Goal: Transaction & Acquisition: Obtain resource

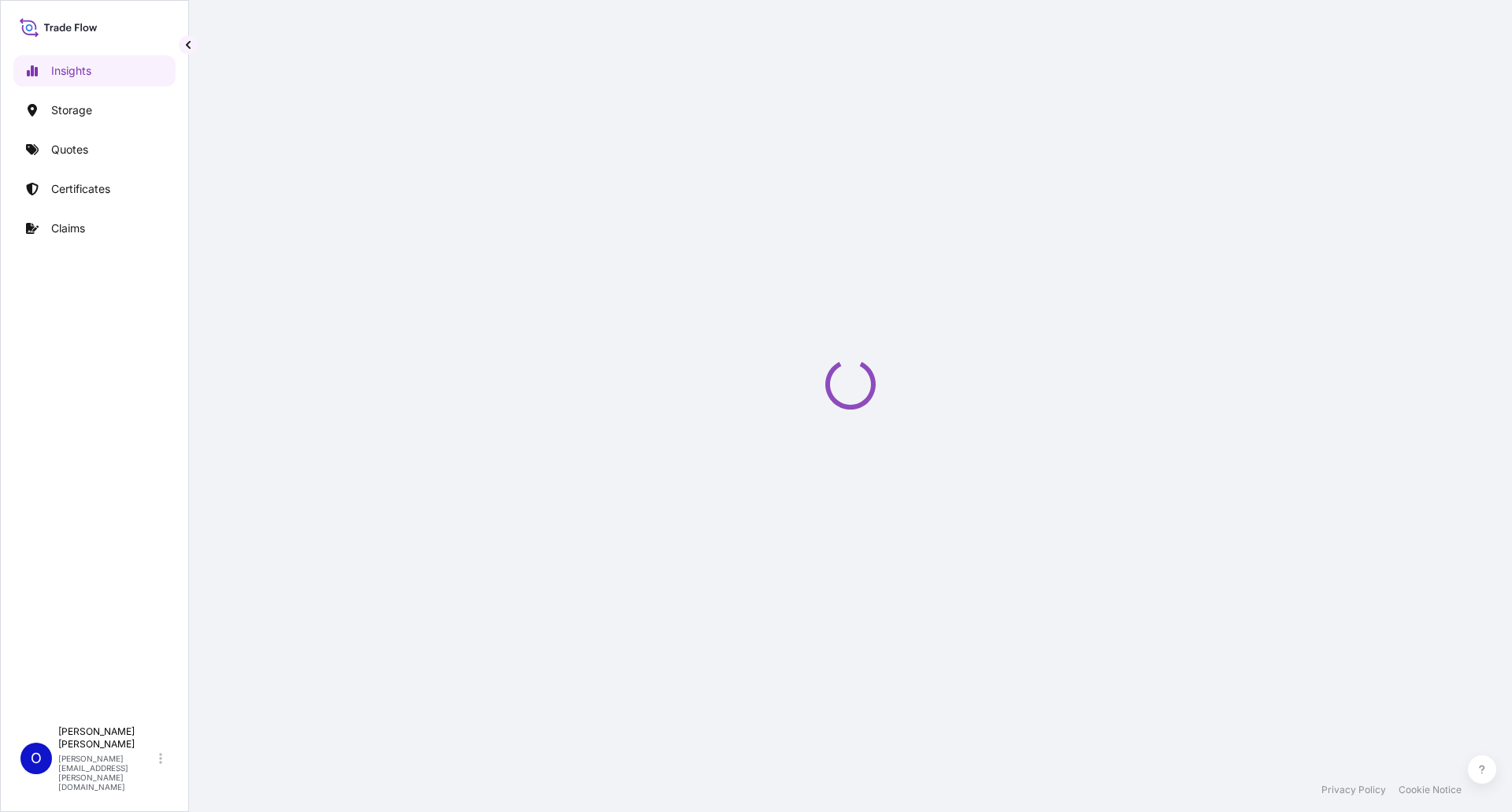
select select "2025"
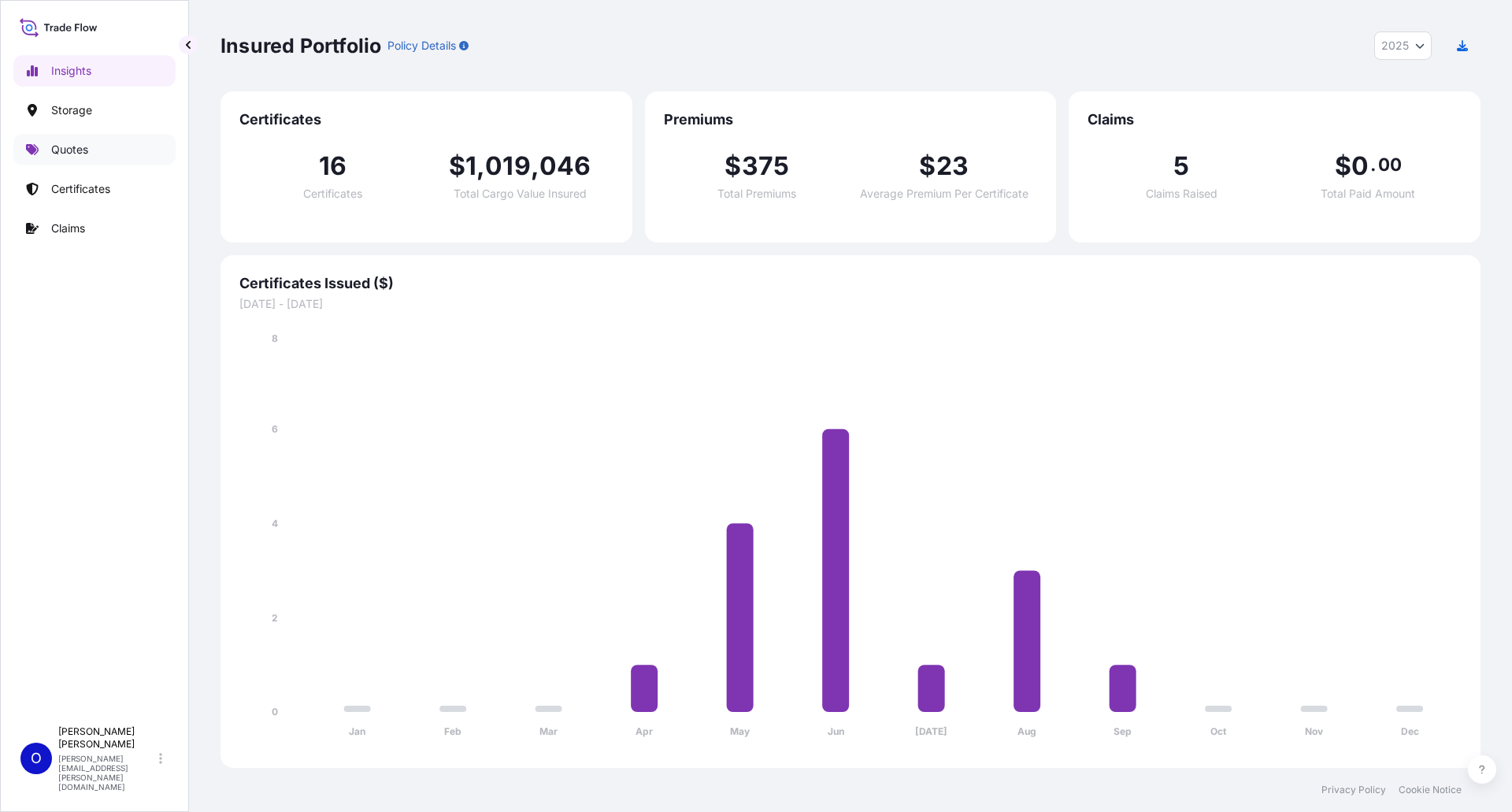
click at [75, 148] on p "Quotes" at bounding box center [69, 149] width 37 height 16
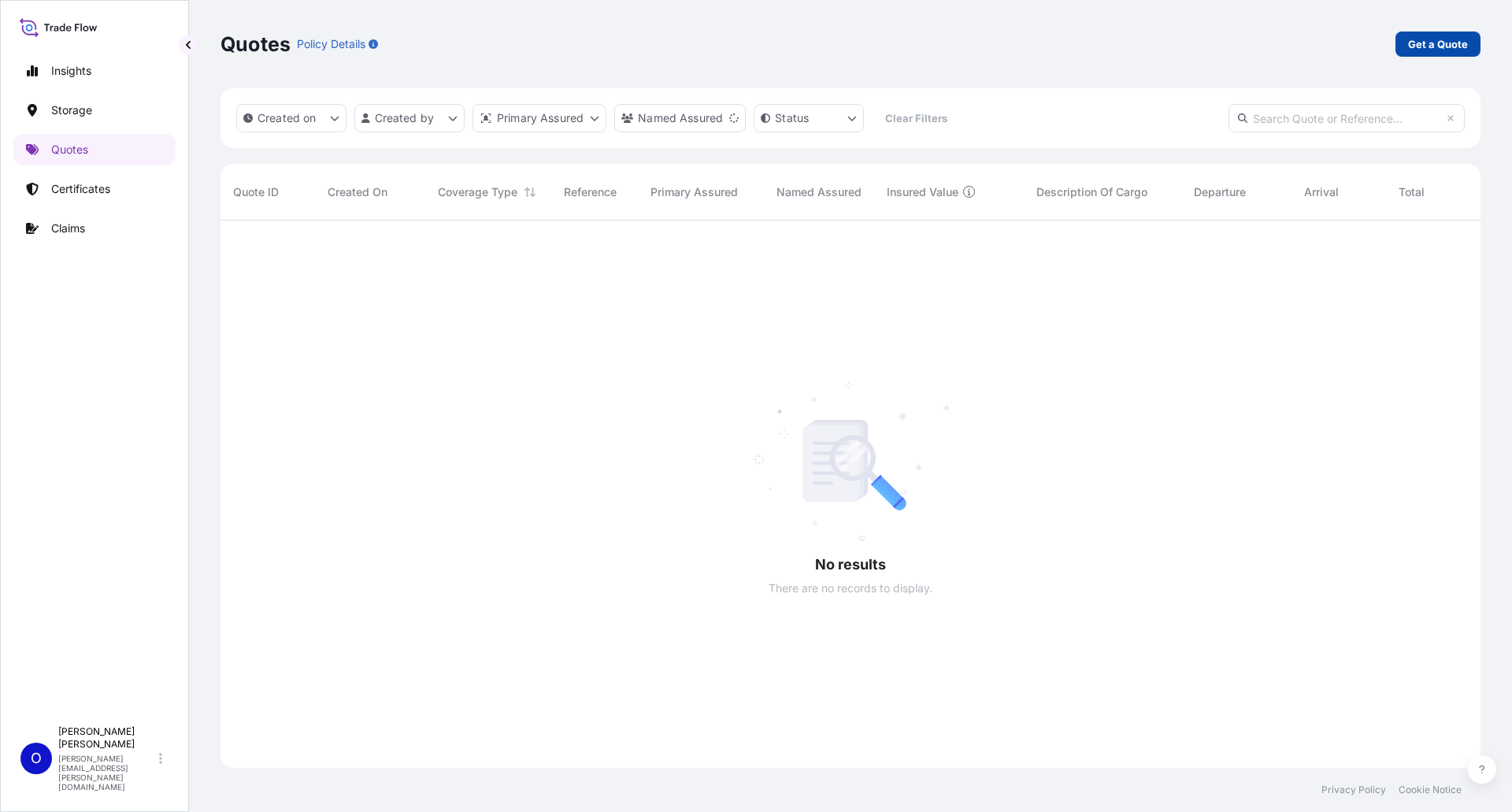
scroll to position [593, 1248]
click at [1435, 41] on p "Get a Quote" at bounding box center [1439, 43] width 60 height 16
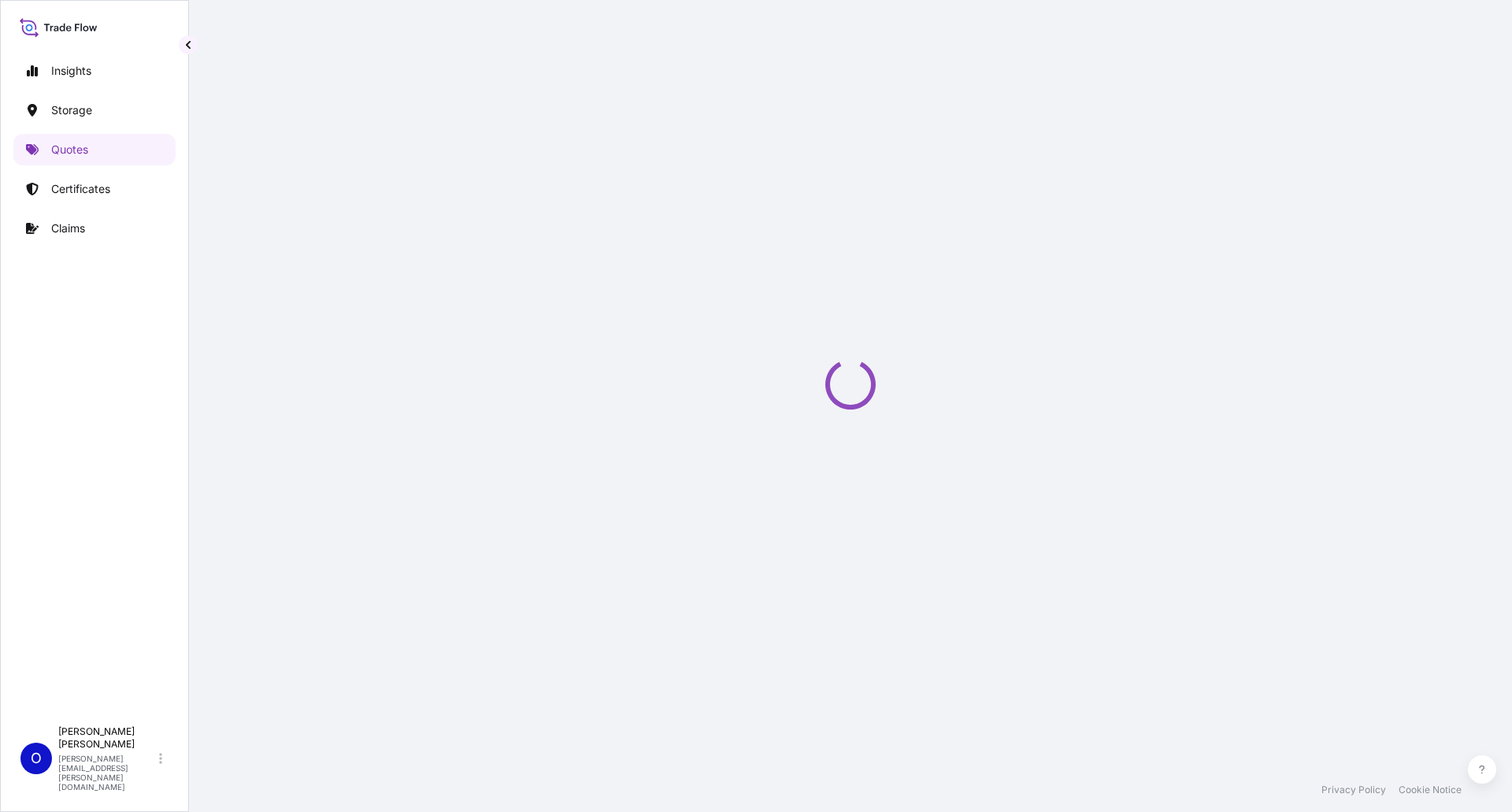
select select "Water"
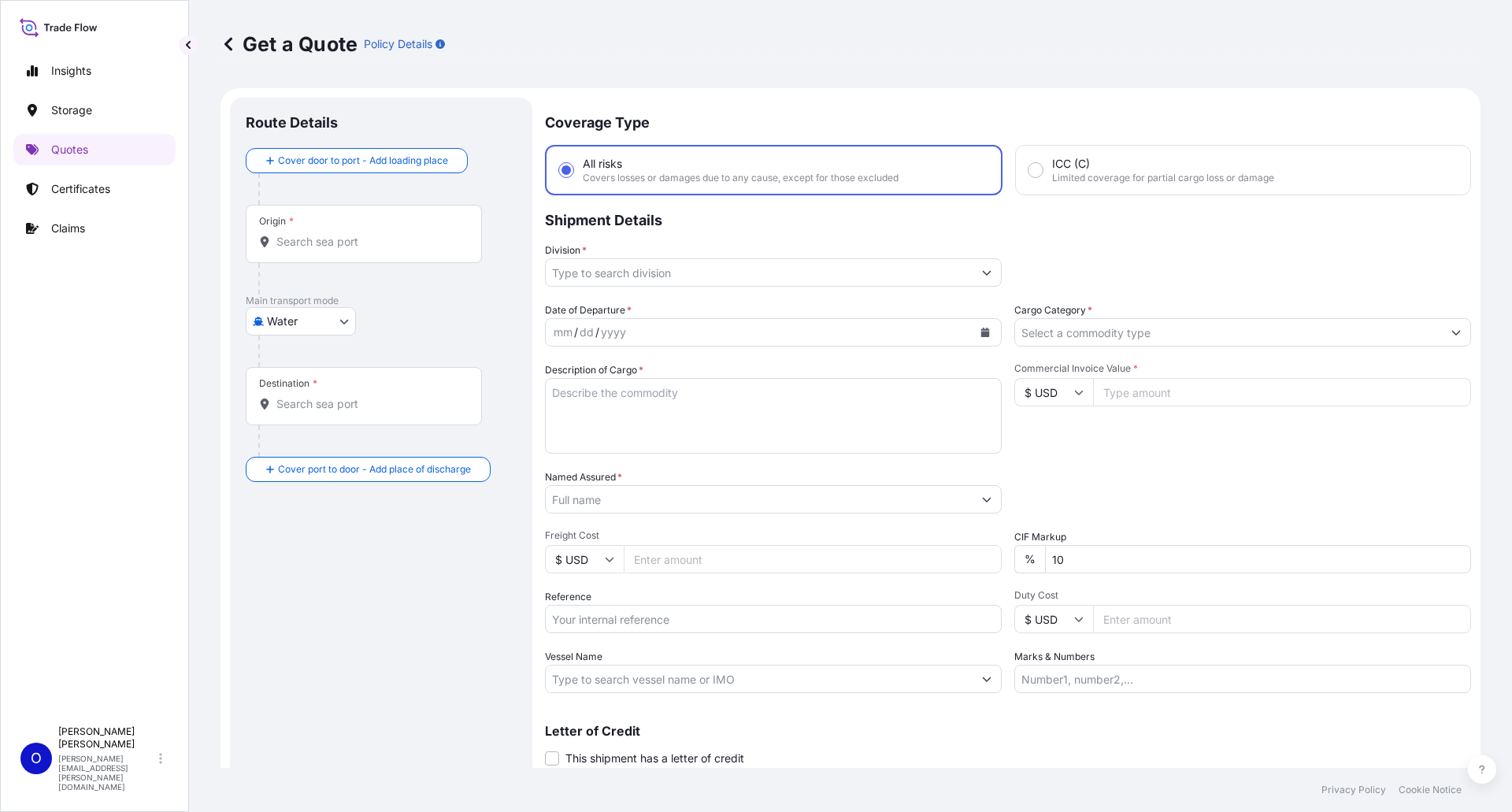
scroll to position [25, 0]
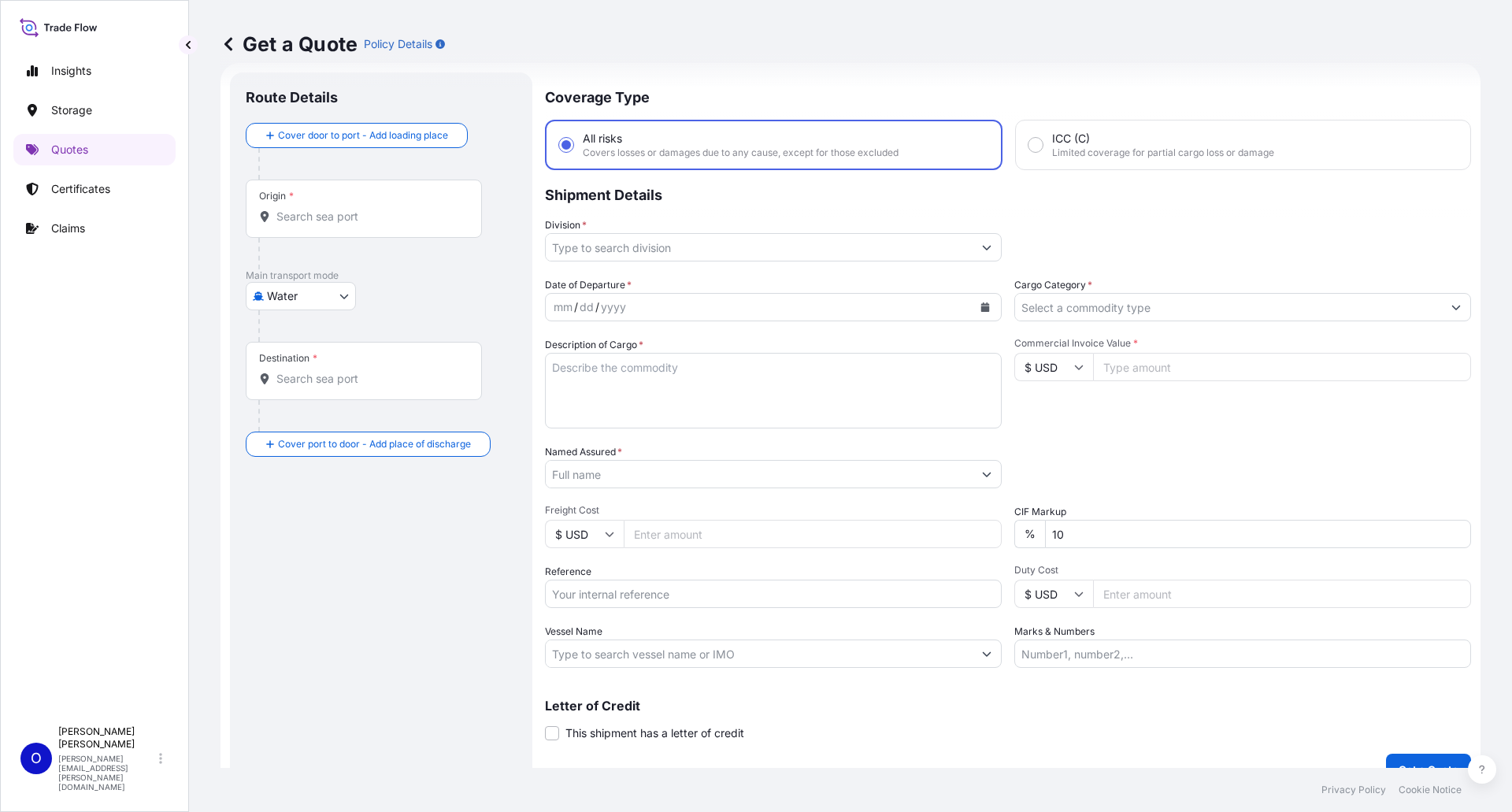
click at [670, 189] on p "Shipment Details" at bounding box center [1007, 194] width 926 height 47
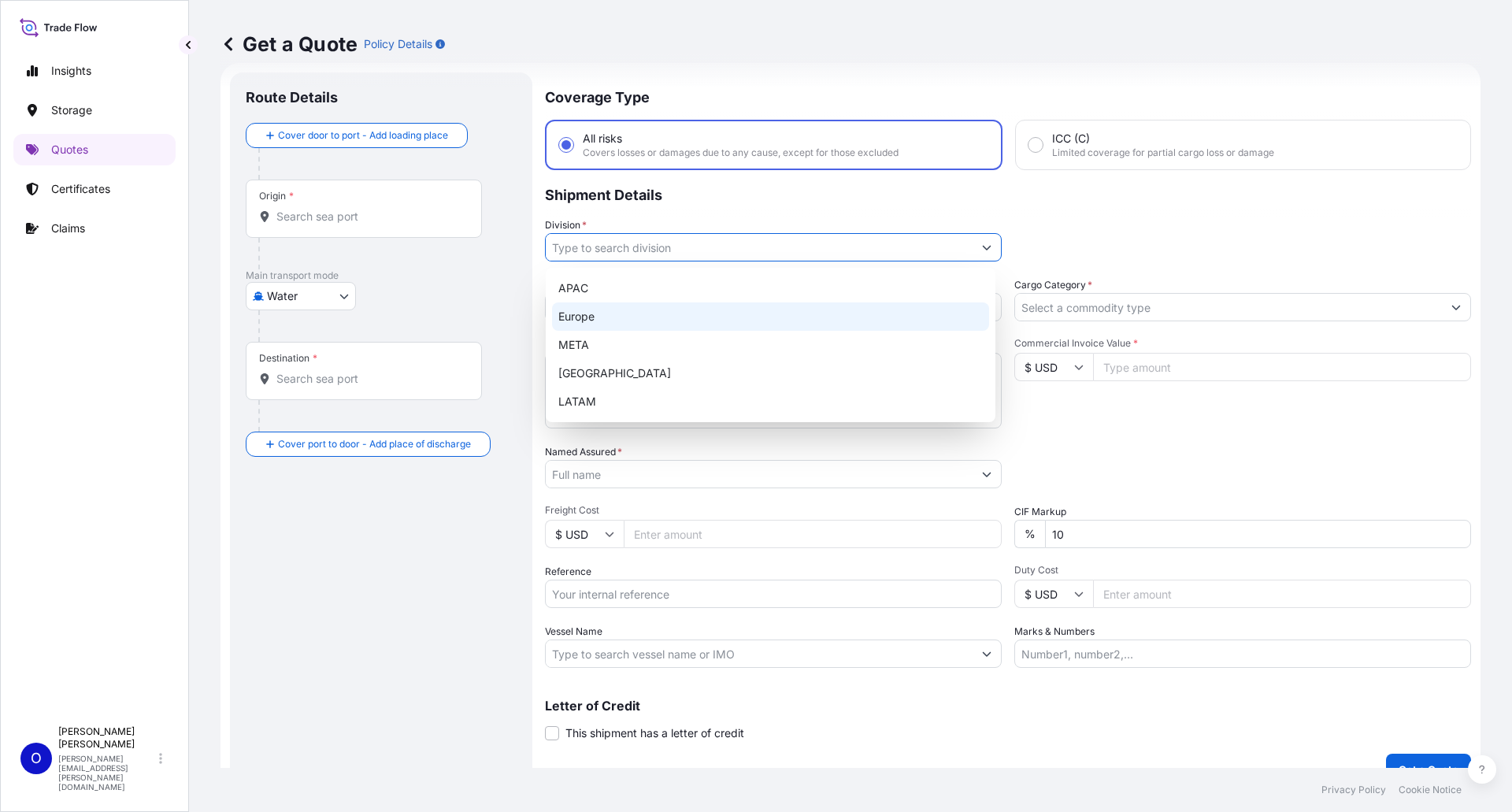
click at [593, 319] on div "Europe" at bounding box center [771, 317] width 437 height 28
type input "Europe"
click at [603, 311] on div "Europe" at bounding box center [771, 317] width 437 height 28
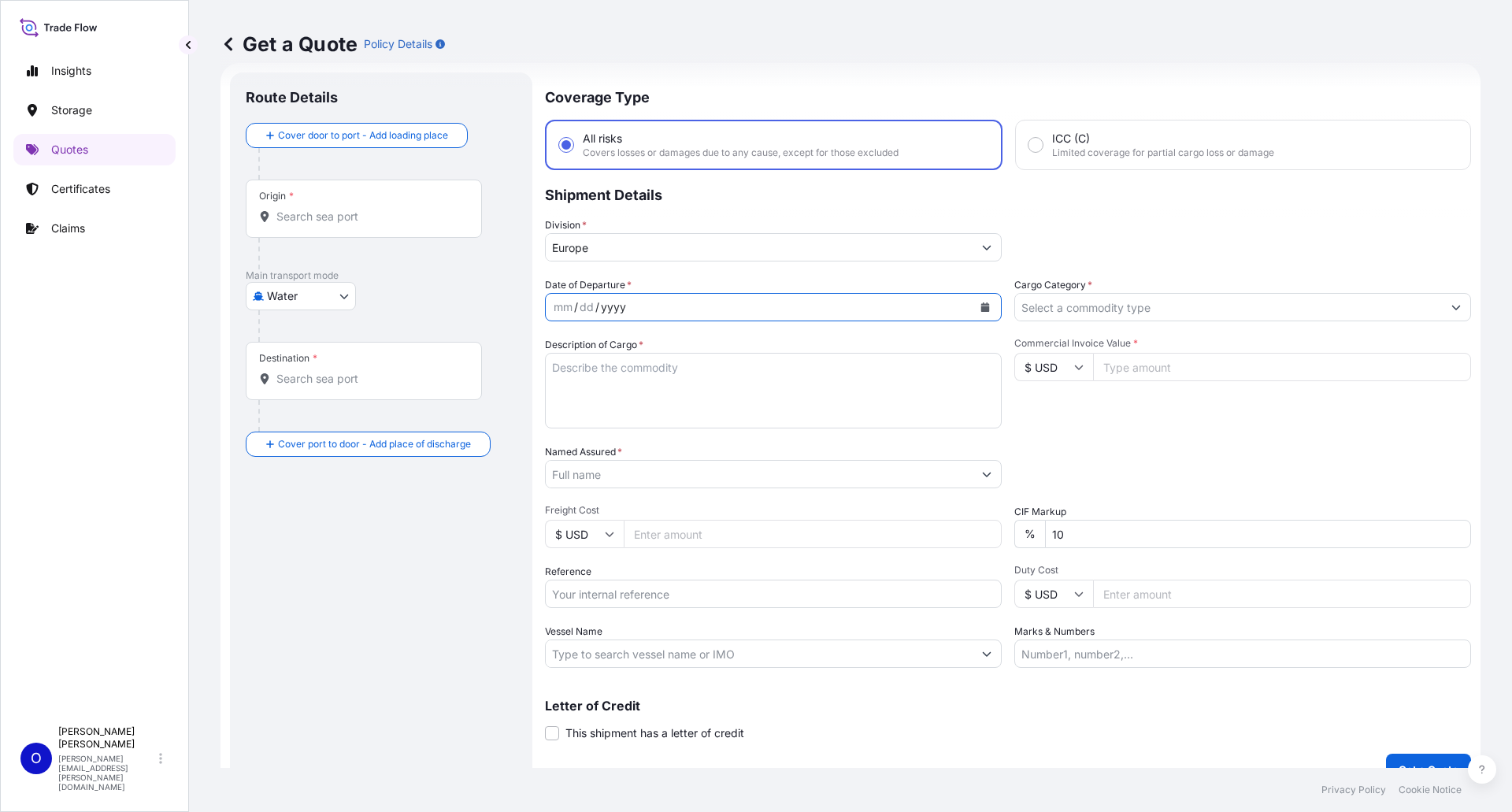
click at [608, 305] on div "yyyy" at bounding box center [613, 307] width 28 height 19
click at [984, 306] on button "Calendar" at bounding box center [984, 307] width 25 height 25
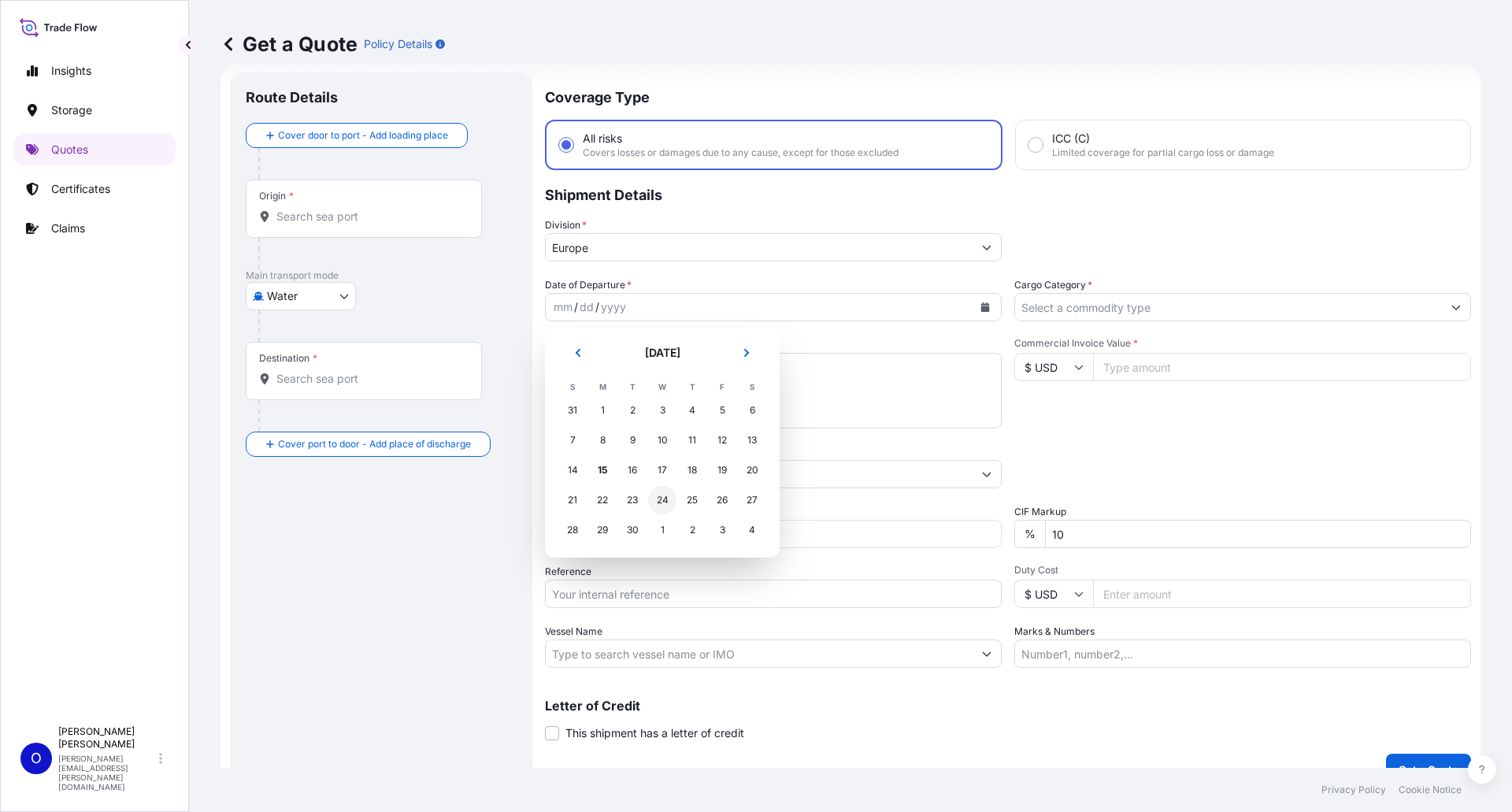
click at [658, 502] on div "24" at bounding box center [662, 500] width 28 height 28
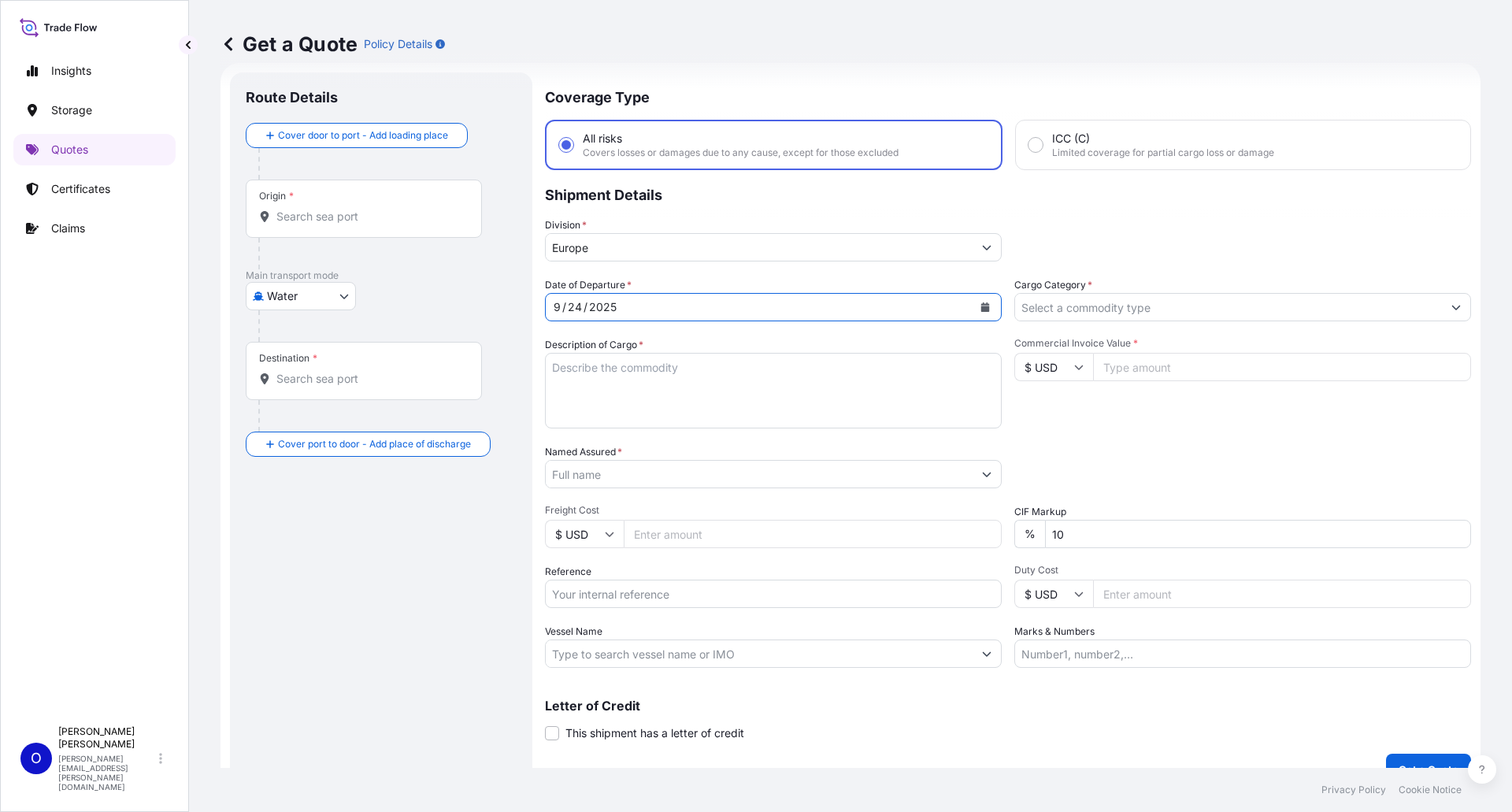
click at [649, 384] on textarea "Description of Cargo *" at bounding box center [772, 391] width 457 height 75
click at [623, 386] on textarea "Description of Cargo *" at bounding box center [772, 391] width 457 height 75
paste textarea "SODIUM SILICATE ALKASIL N33 POWDER"
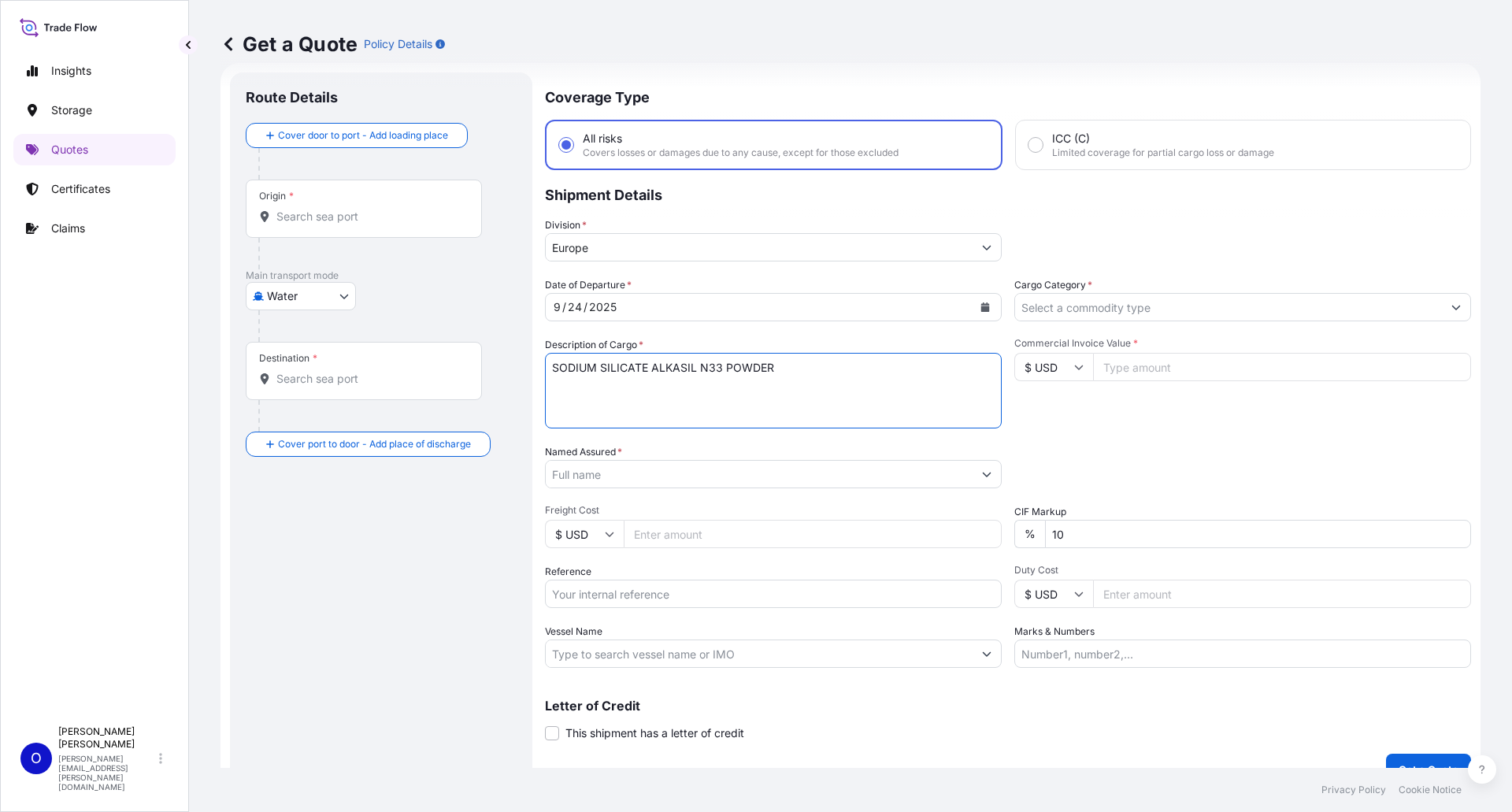
type textarea "SODIUM SILICATE ALKASIL N33 POWDER"
click at [288, 203] on div "Origin *" at bounding box center [364, 209] width 236 height 58
click at [288, 209] on input "Origin *" at bounding box center [368, 217] width 186 height 16
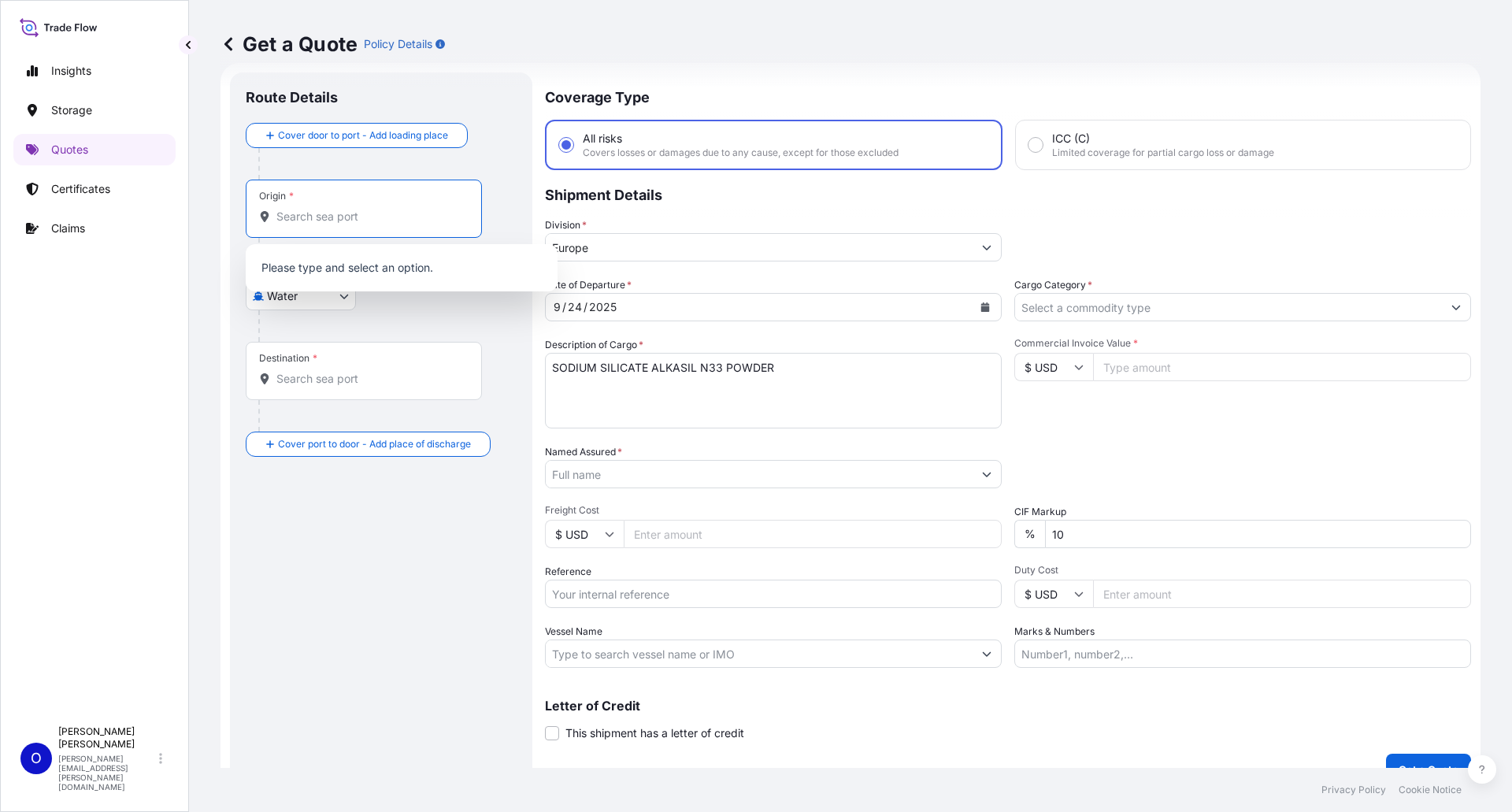
click at [295, 217] on input "Origin *" at bounding box center [368, 217] width 186 height 16
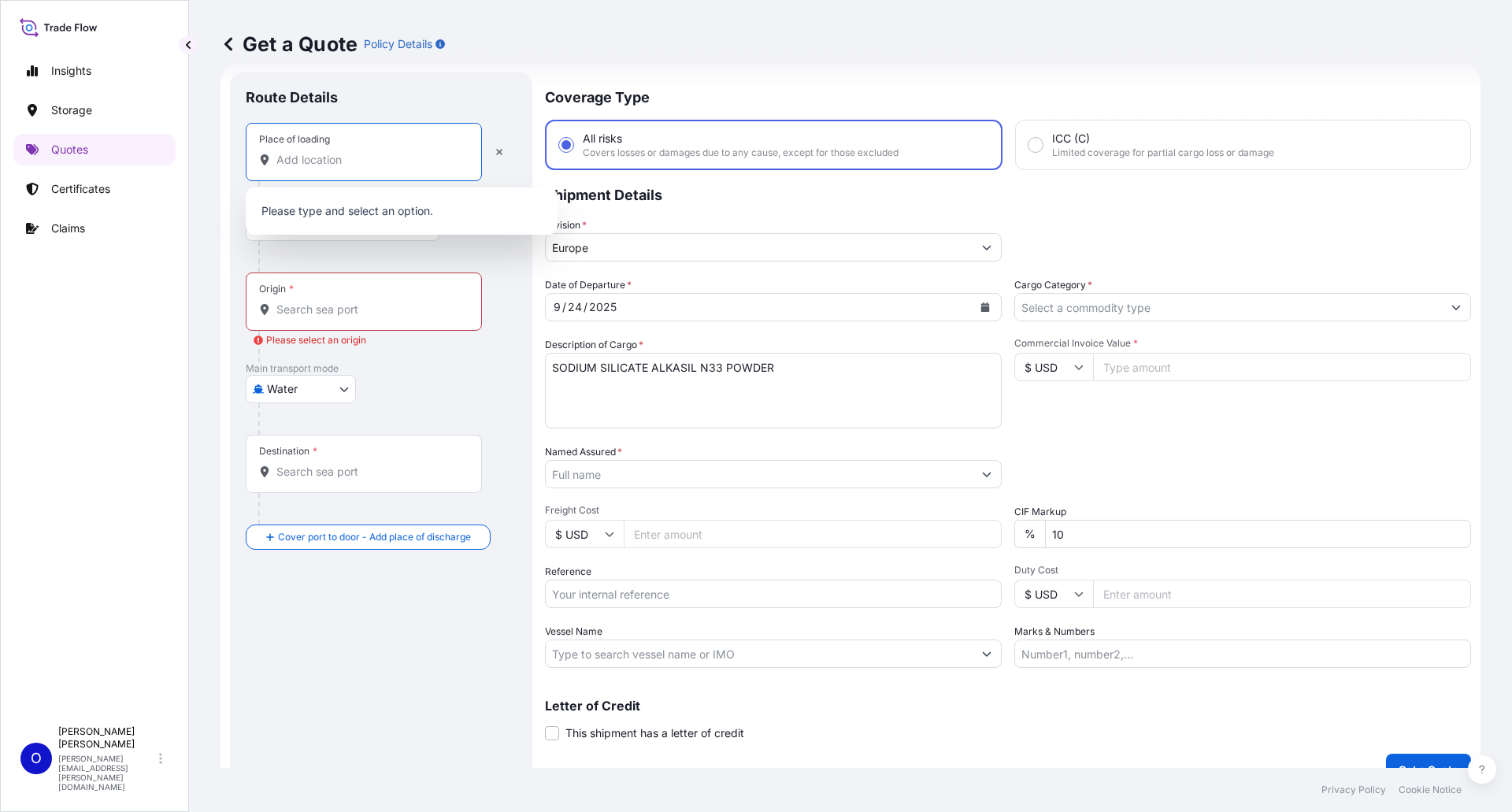
click at [326, 164] on input "Place of loading" at bounding box center [368, 159] width 186 height 16
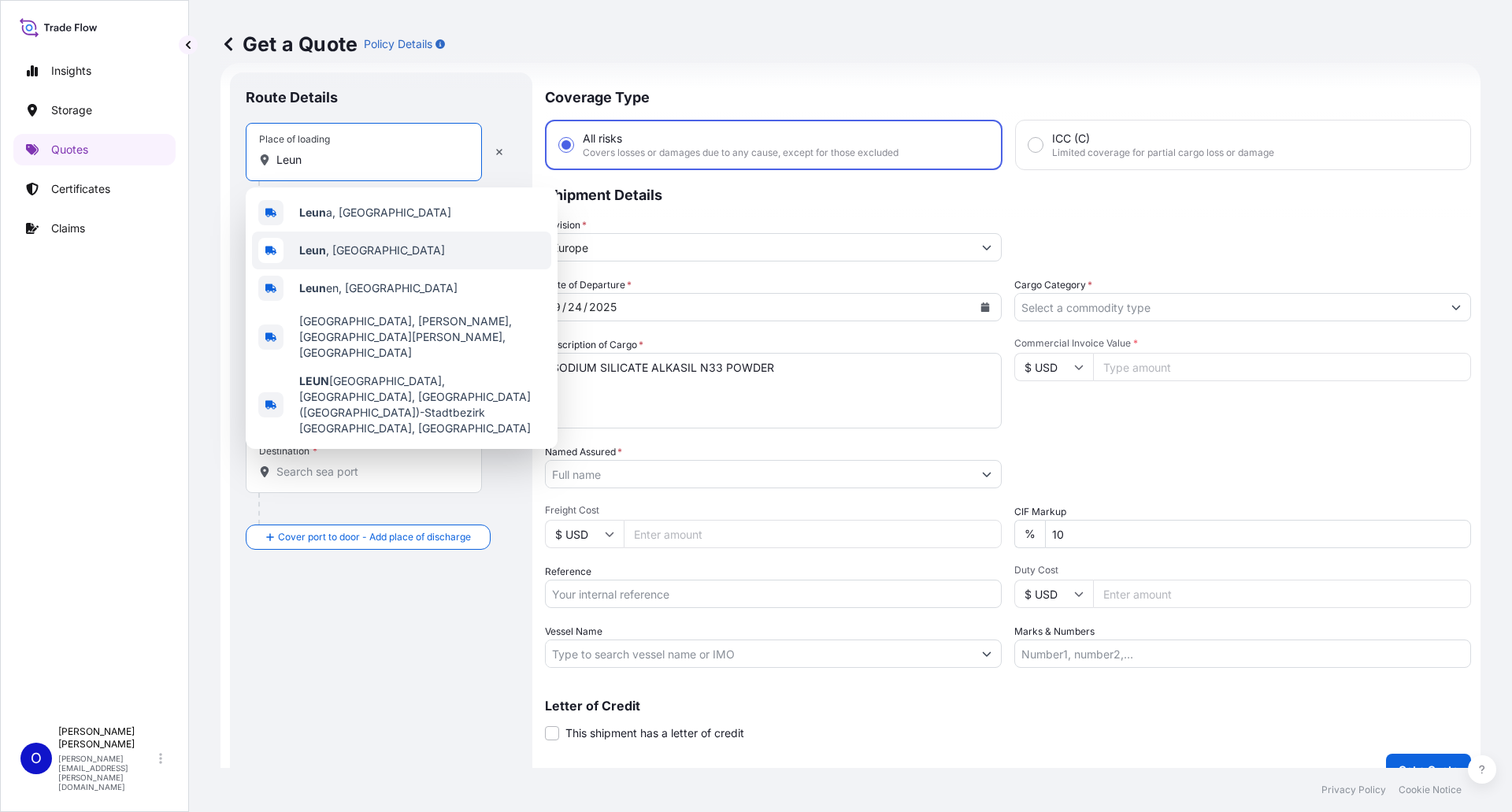
click at [350, 246] on span "[GEOGRAPHIC_DATA] , [GEOGRAPHIC_DATA]" at bounding box center [372, 250] width 146 height 16
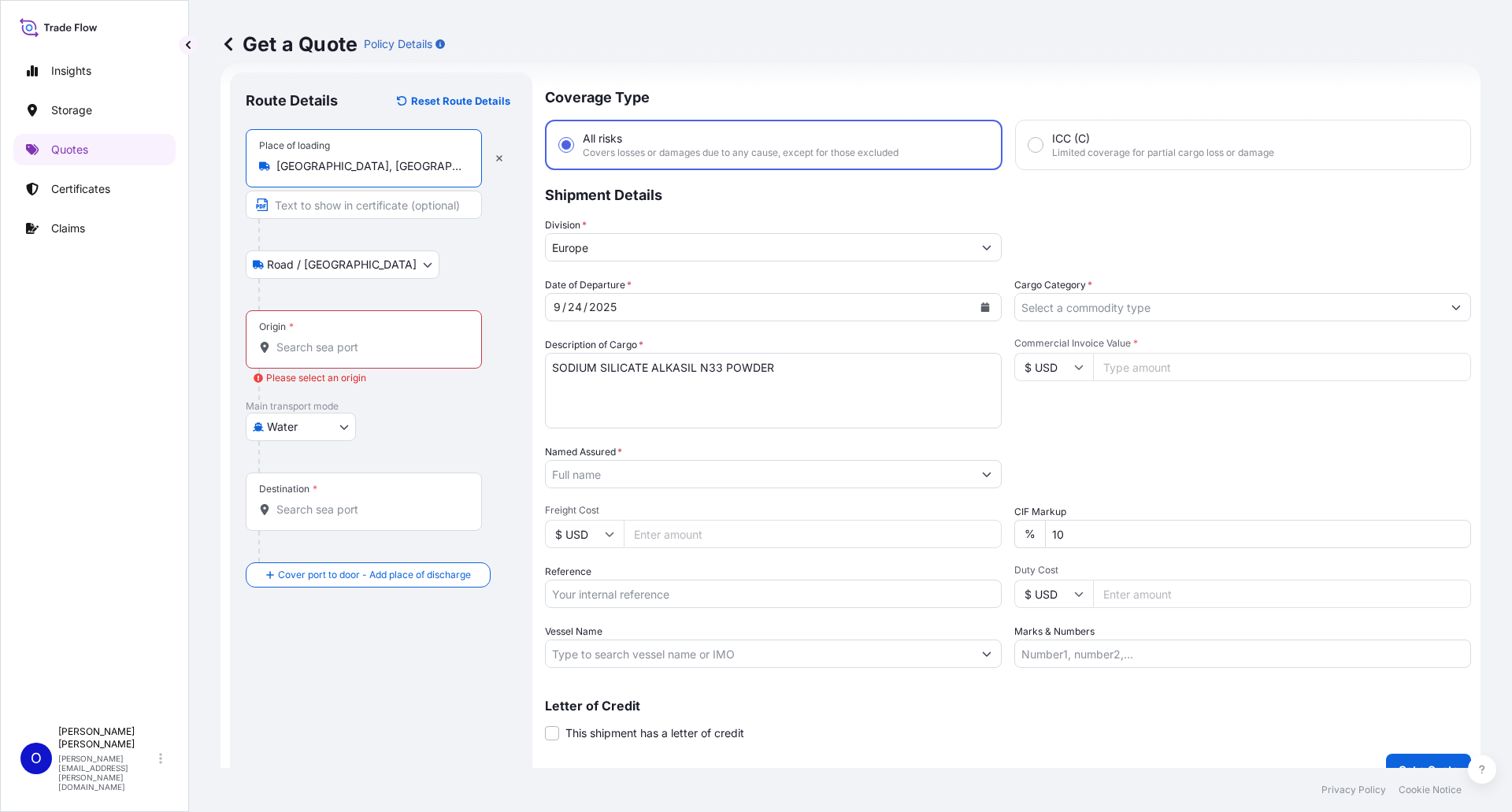
type input "[GEOGRAPHIC_DATA], [GEOGRAPHIC_DATA]"
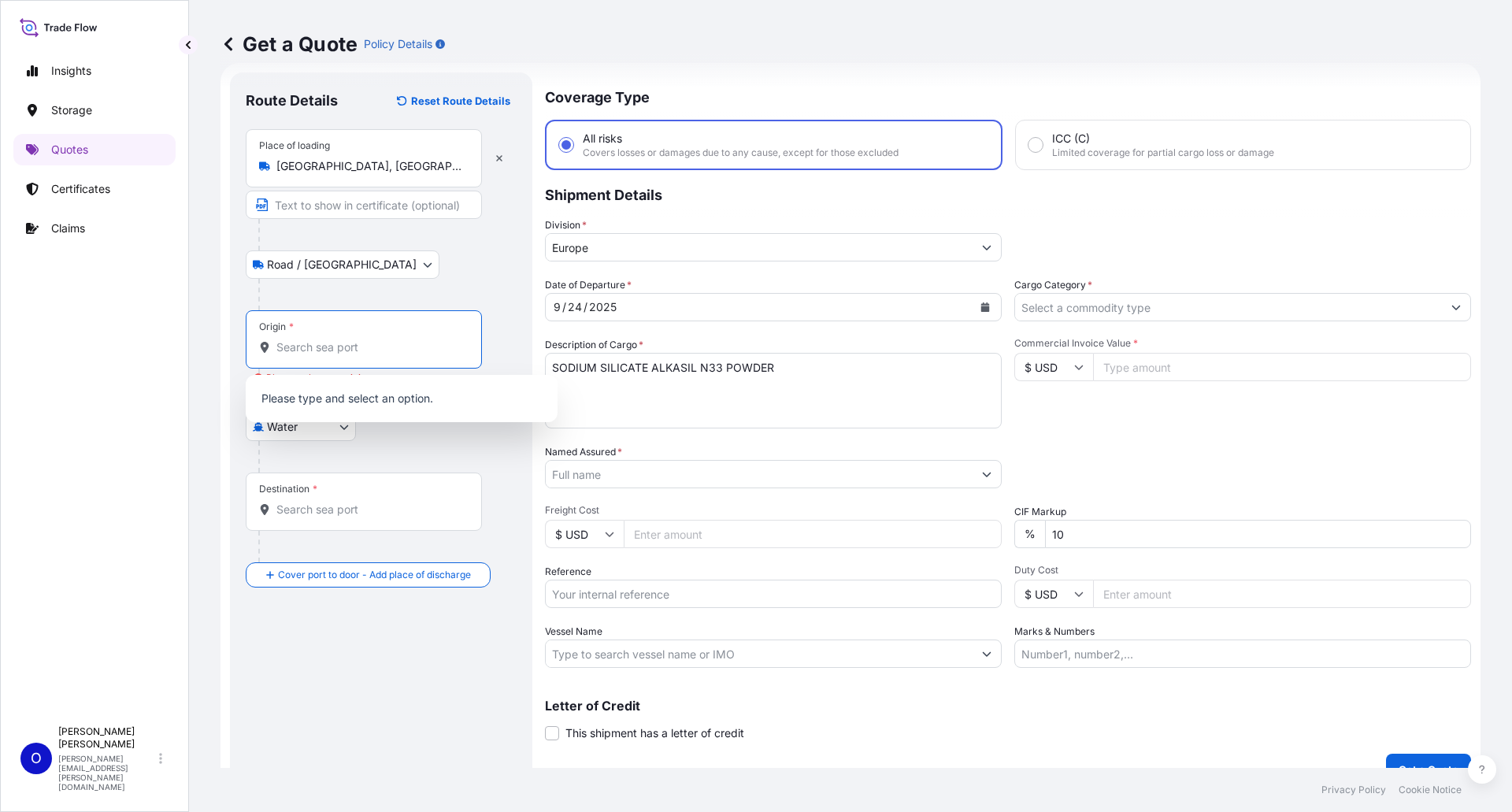
click at [405, 341] on input "Origin * Please select an origin" at bounding box center [368, 347] width 186 height 16
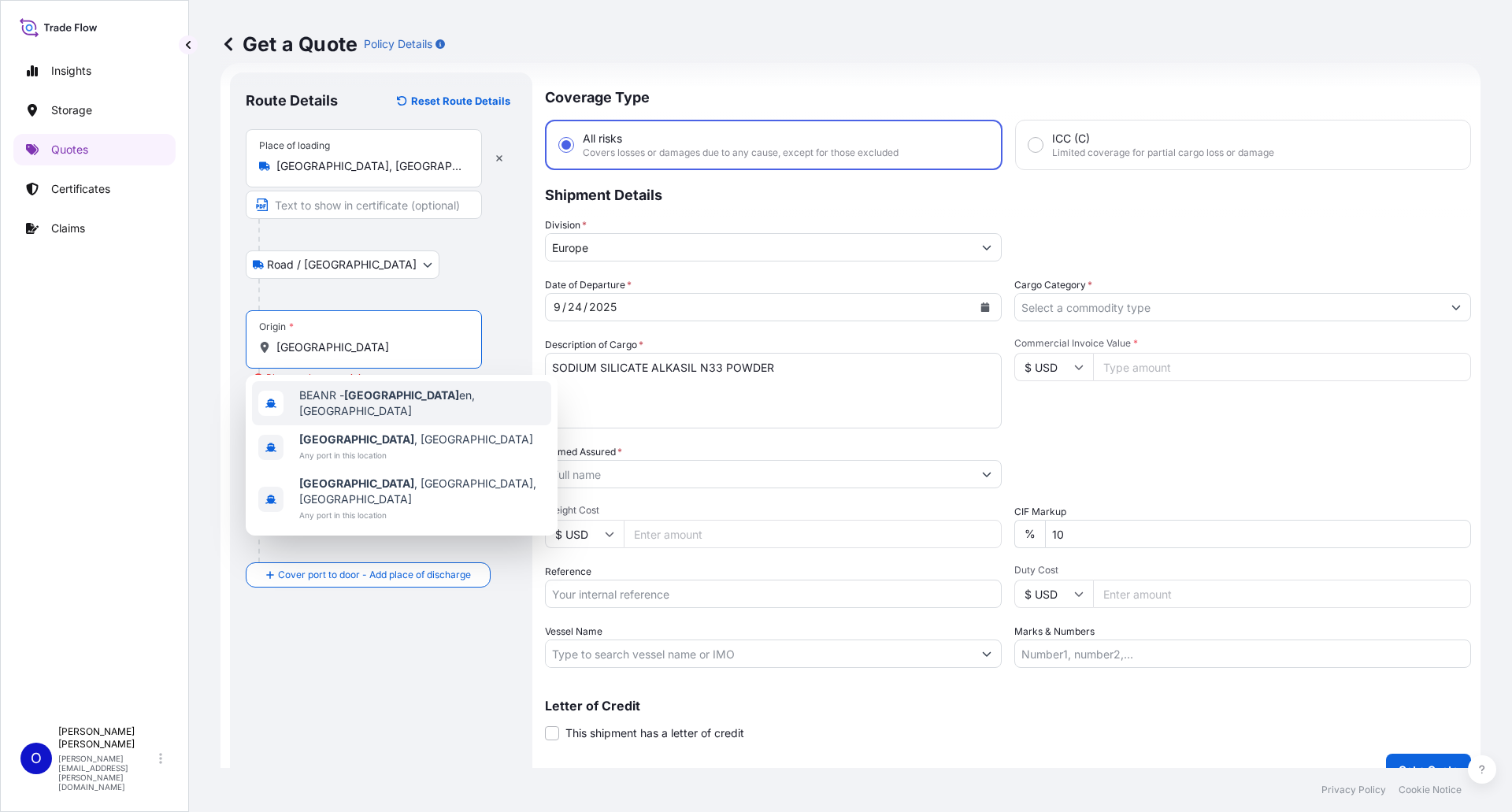
click at [414, 400] on span "BEANR - [GEOGRAPHIC_DATA] en, [GEOGRAPHIC_DATA]" at bounding box center [422, 402] width 246 height 31
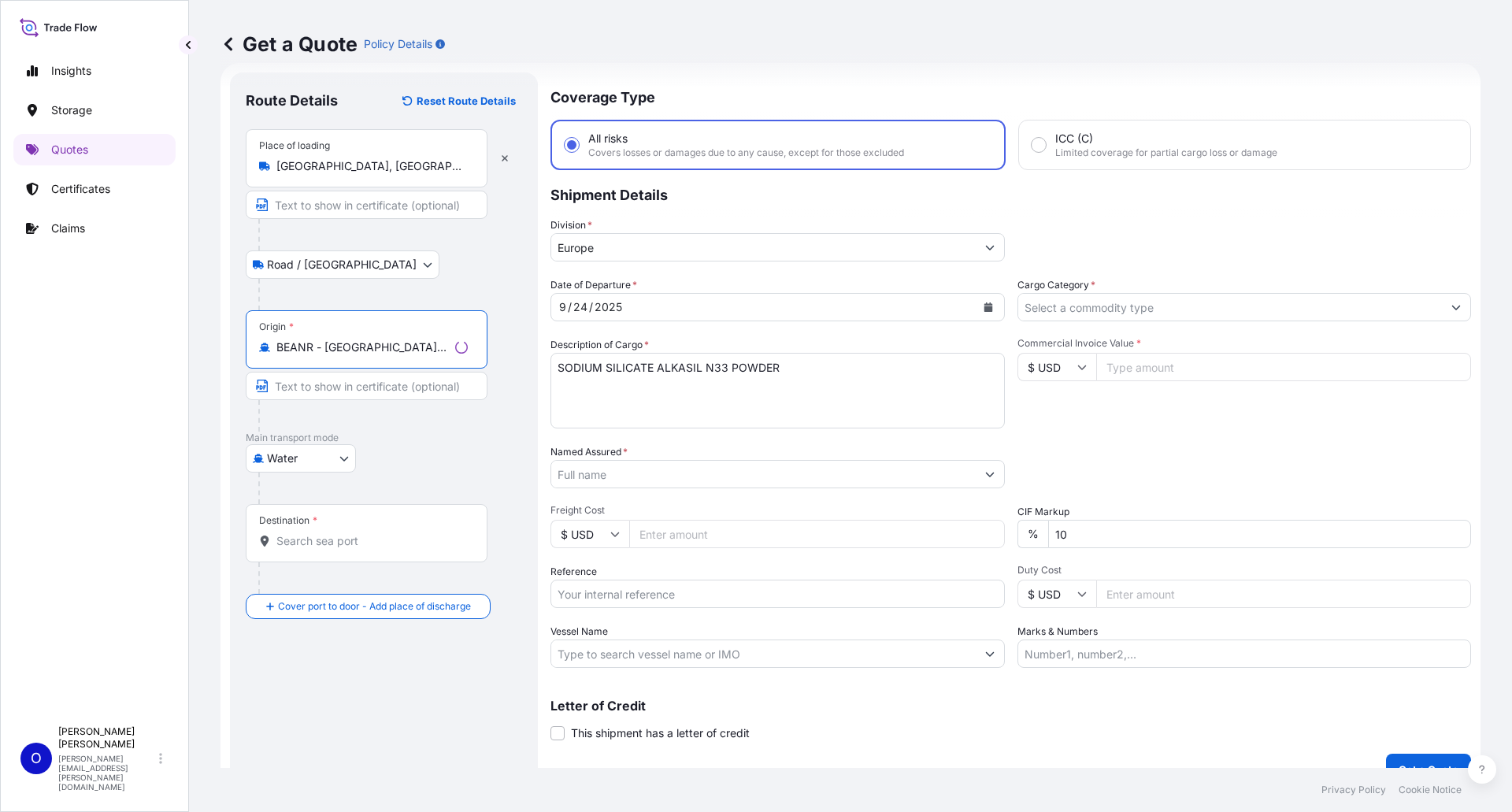
type input "BEANR - [GEOGRAPHIC_DATA], [GEOGRAPHIC_DATA]"
click at [391, 534] on input "Destination *" at bounding box center [371, 541] width 191 height 16
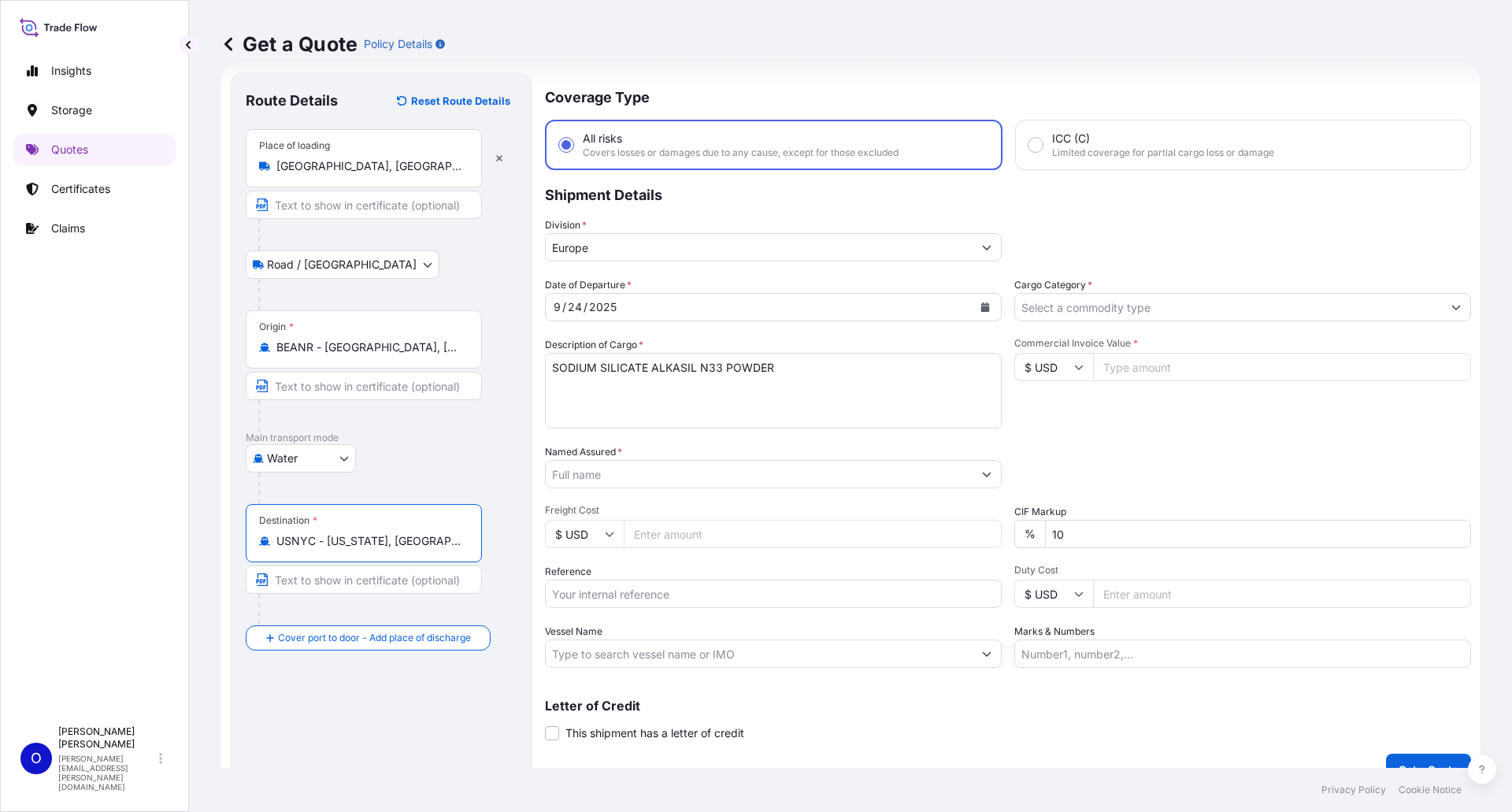
type input "USNYC - [US_STATE], [GEOGRAPHIC_DATA]"
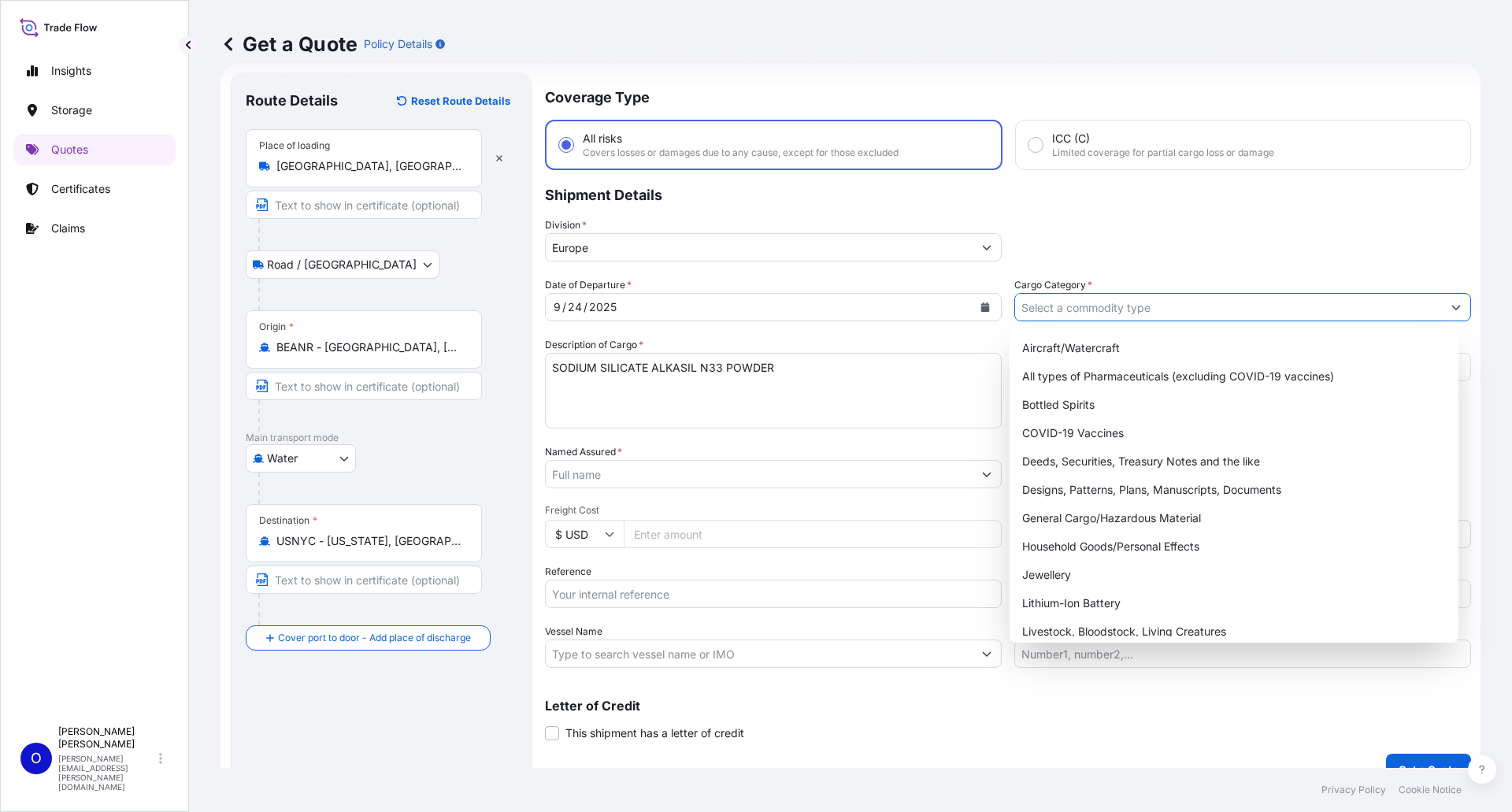
click at [1099, 309] on input "Cargo Category *" at bounding box center [1228, 307] width 427 height 28
click at [1133, 521] on div "General Cargo/Hazardous Material" at bounding box center [1234, 518] width 437 height 28
type input "General Cargo/Hazardous Material"
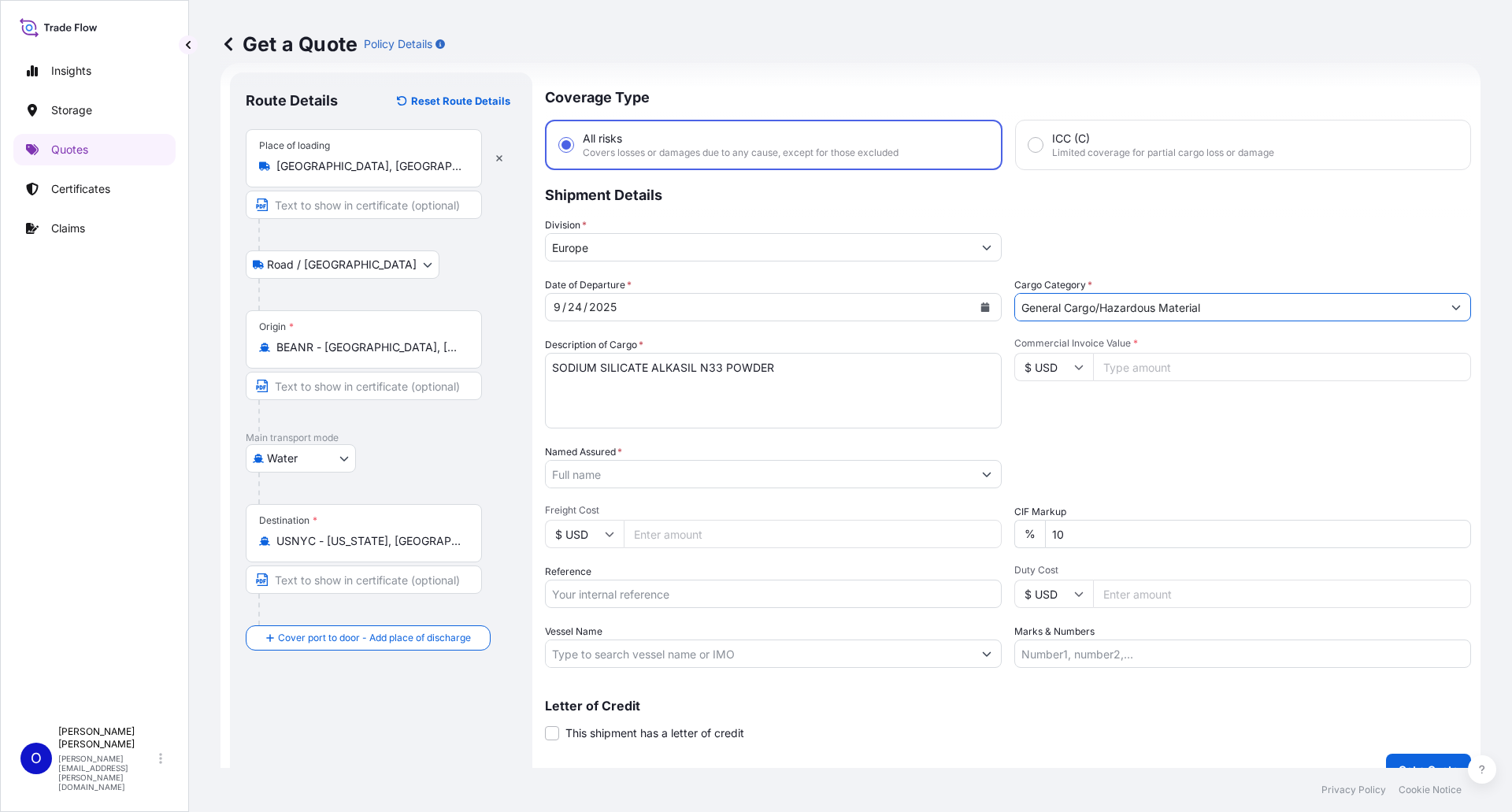
click at [1076, 375] on input "$ USD" at bounding box center [1054, 367] width 79 height 28
click at [1064, 414] on div "€ EUR" at bounding box center [1049, 411] width 66 height 30
type input "€ EUR"
click at [1279, 362] on input "Commercial Invoice Value *" at bounding box center [1281, 367] width 378 height 28
type input "25580"
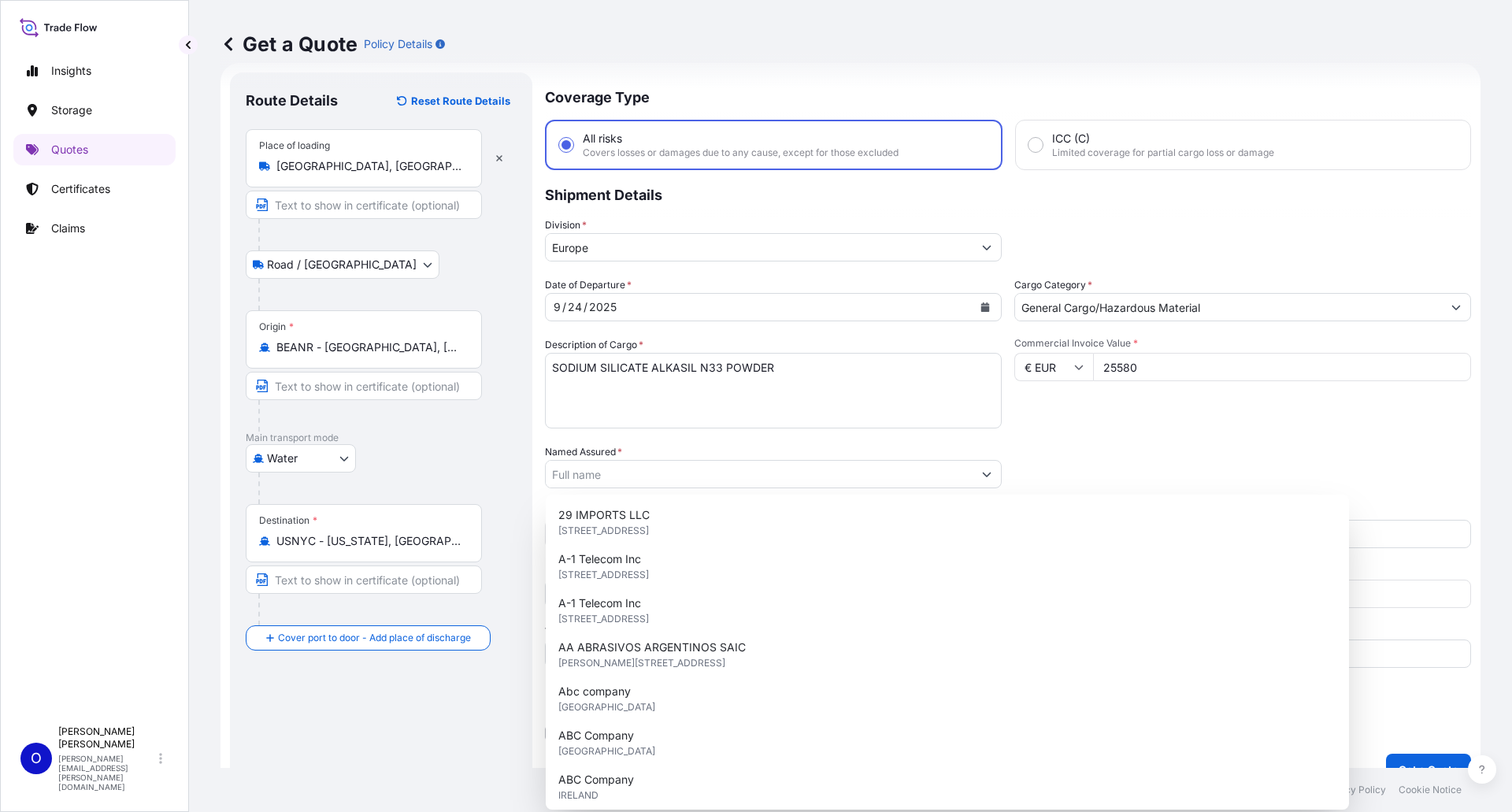
click at [1145, 441] on div "Date of Departure * [DATE] Cargo Category * General Cargo/Hazardous Material De…" at bounding box center [1007, 472] width 926 height 391
click at [721, 474] on input "Named Assured *" at bounding box center [758, 474] width 427 height 28
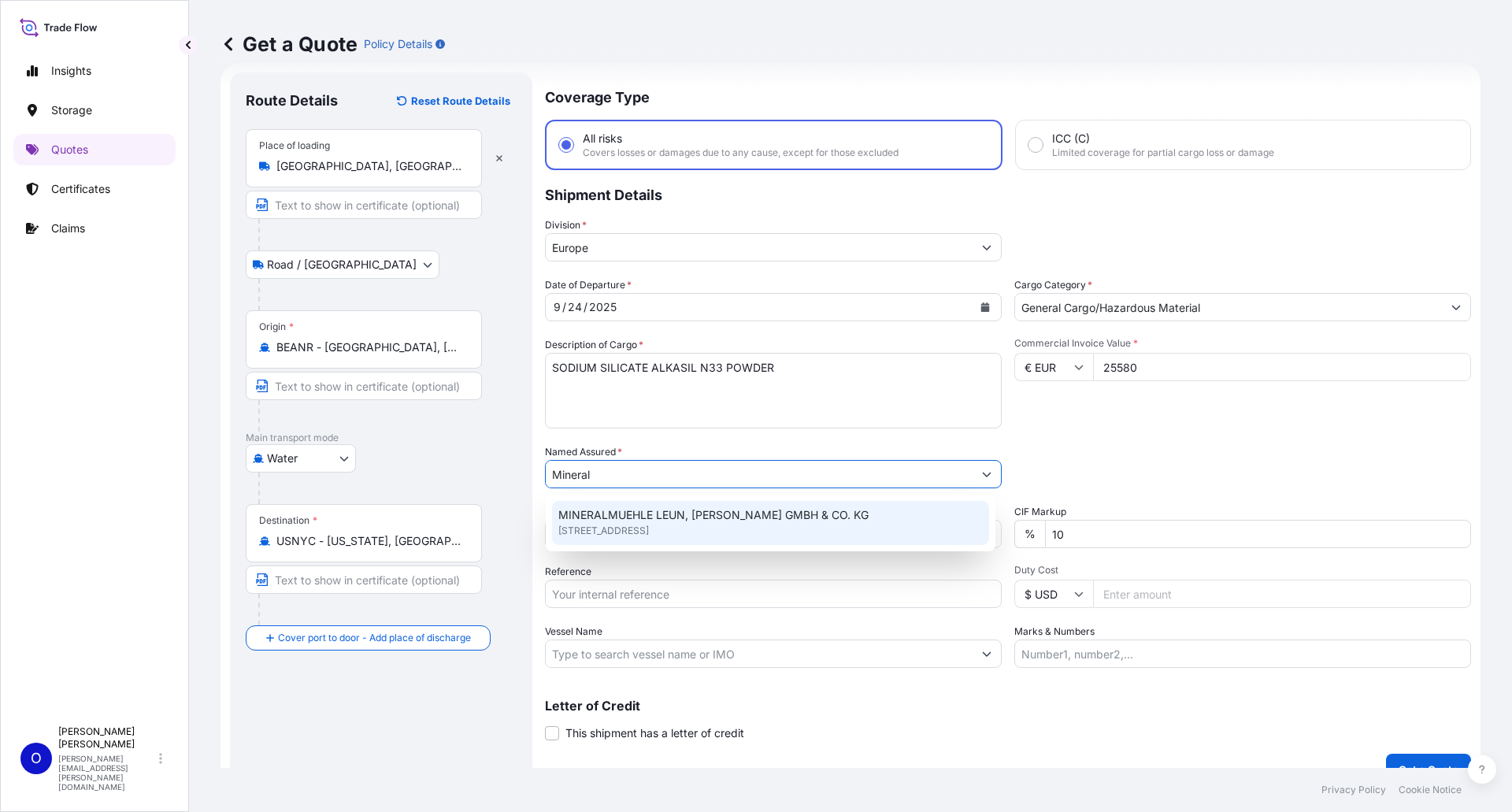
click at [649, 530] on span "[STREET_ADDRESS]" at bounding box center [604, 530] width 90 height 16
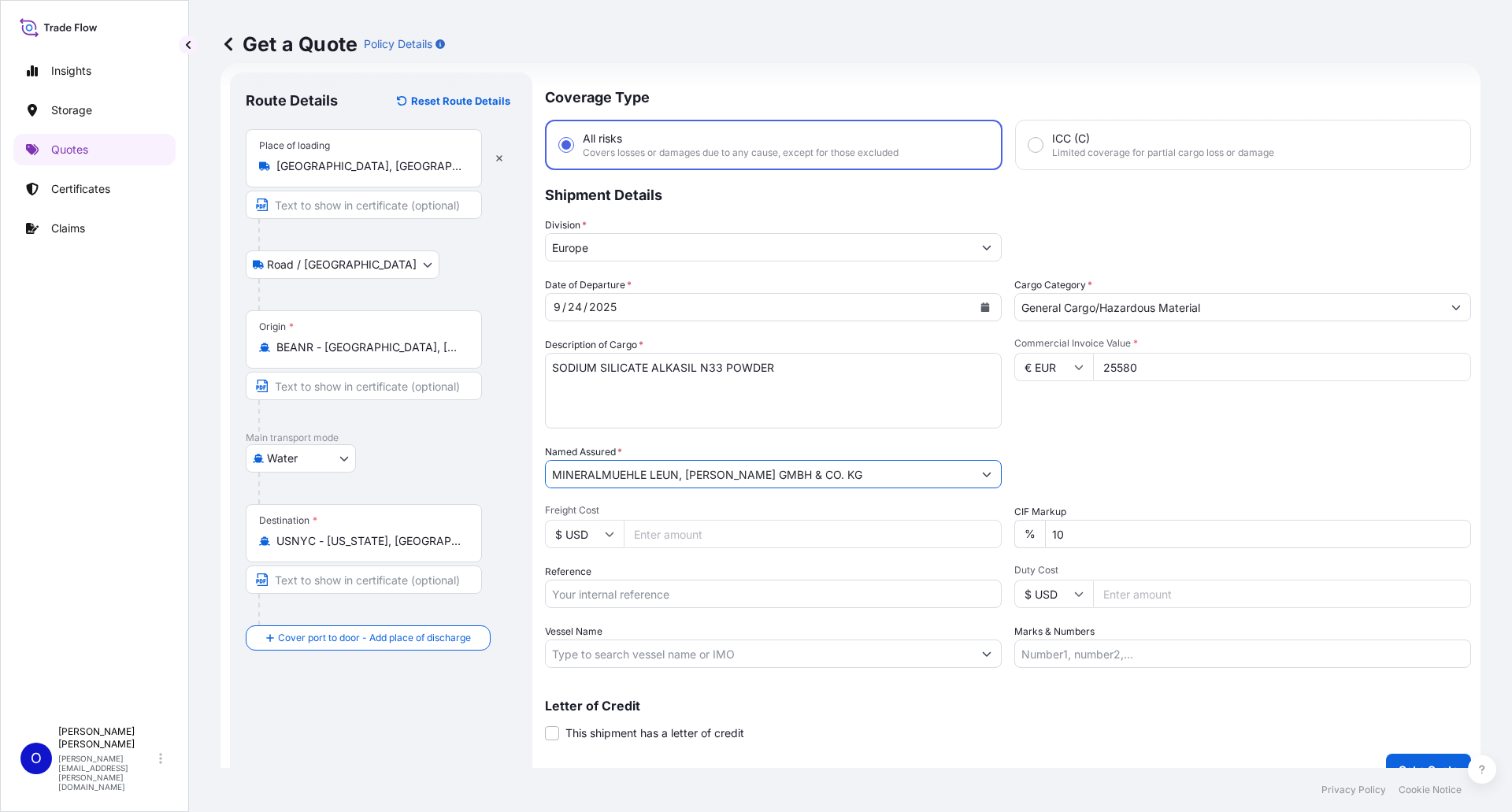
type input "MINERALMUEHLE LEUN, [PERSON_NAME] GMBH & CO. KG"
click at [609, 535] on icon at bounding box center [610, 534] width 8 height 5
click at [593, 575] on div "€ EUR" at bounding box center [584, 577] width 66 height 30
type input "€ EUR"
click at [708, 539] on input "Freight Cost" at bounding box center [812, 534] width 378 height 28
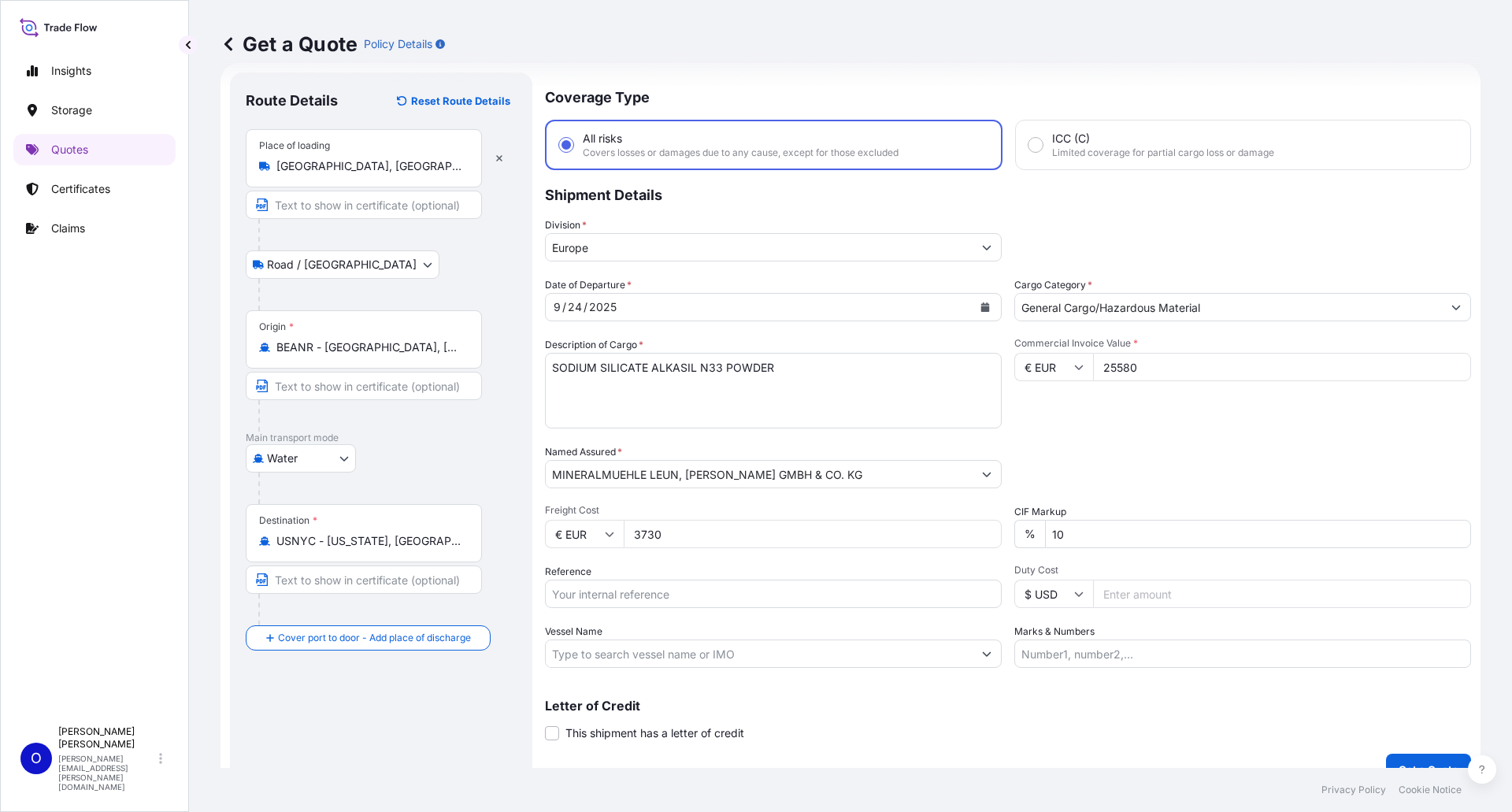
type input "3730"
click at [806, 600] on input "Reference" at bounding box center [772, 593] width 457 height 28
type input "1856054284"
click at [1176, 477] on div "Packing Category Type to search a container mode Please select a primary mode o…" at bounding box center [1243, 465] width 457 height 44
click at [717, 657] on input "Vessel Name" at bounding box center [758, 654] width 427 height 28
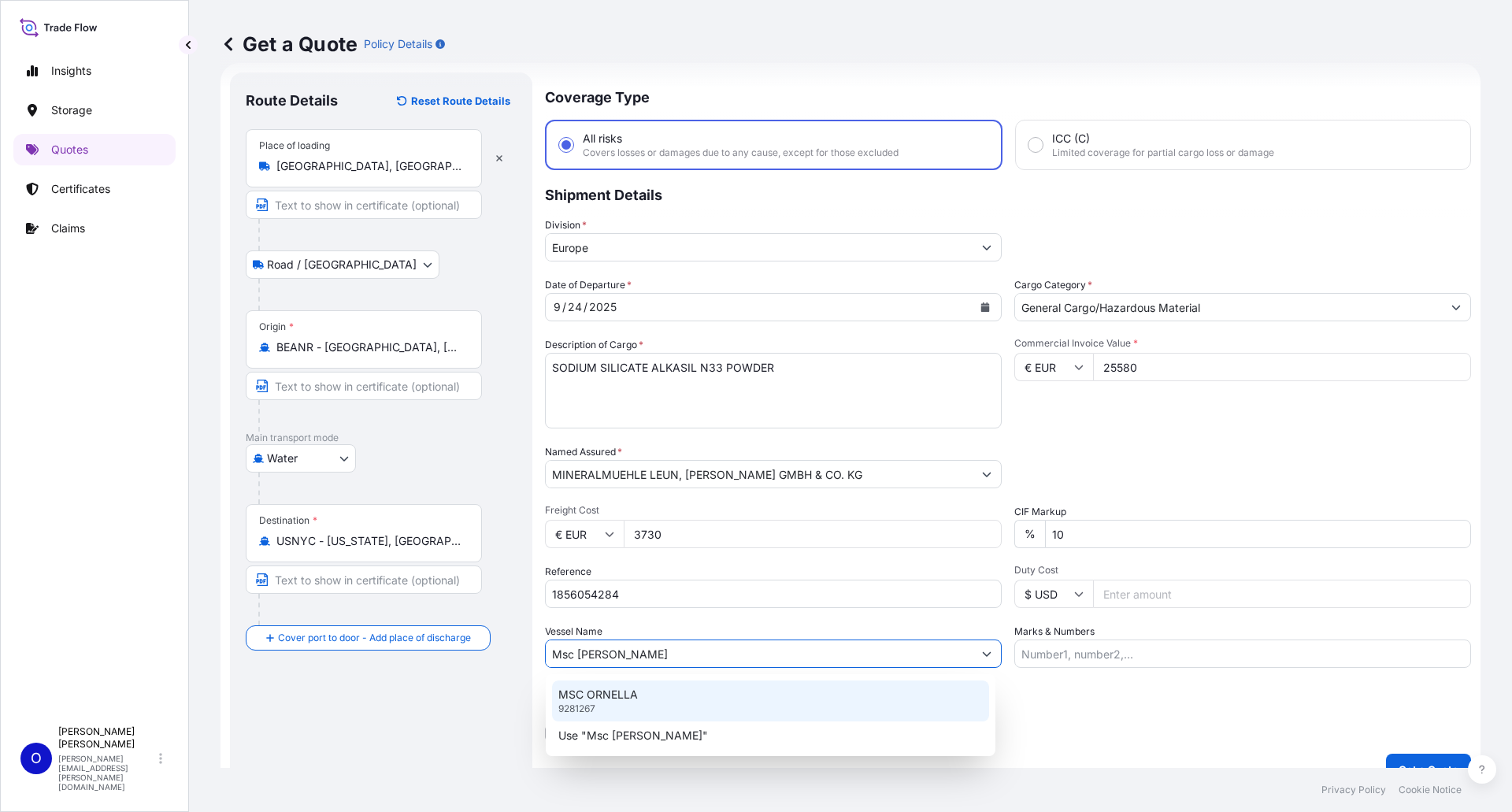
click at [636, 706] on div "MSC ORNELLA 9281267" at bounding box center [771, 700] width 437 height 41
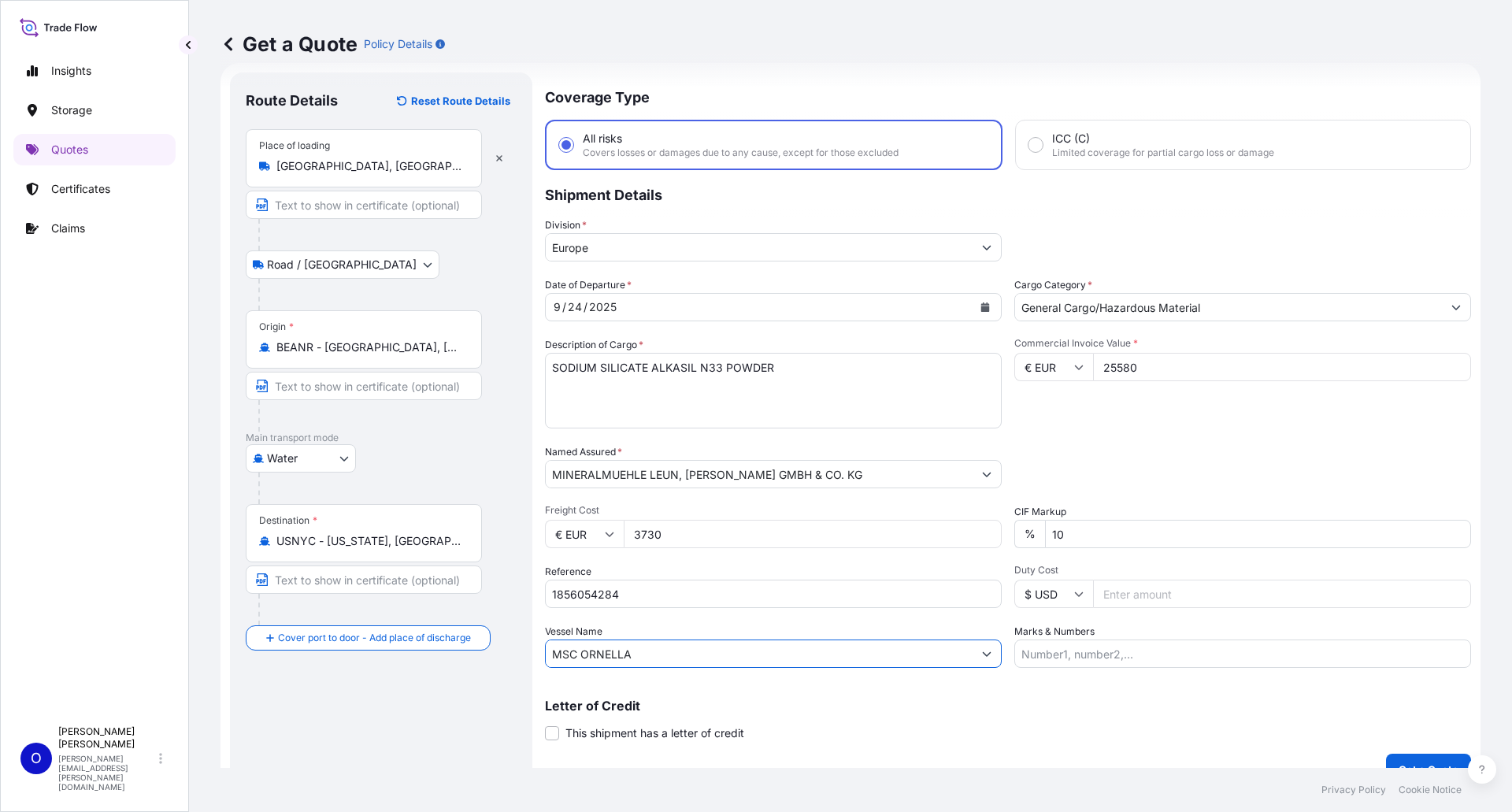
type input "MSC ORNELLA"
click at [1125, 654] on input "Marks & Numbers" at bounding box center [1243, 654] width 457 height 28
paste input "MINTEQ INTERNATIONAL INC [GEOGRAPHIC_DATA] [STREET_ADDRESS][PERSON_NAME] SILICA…"
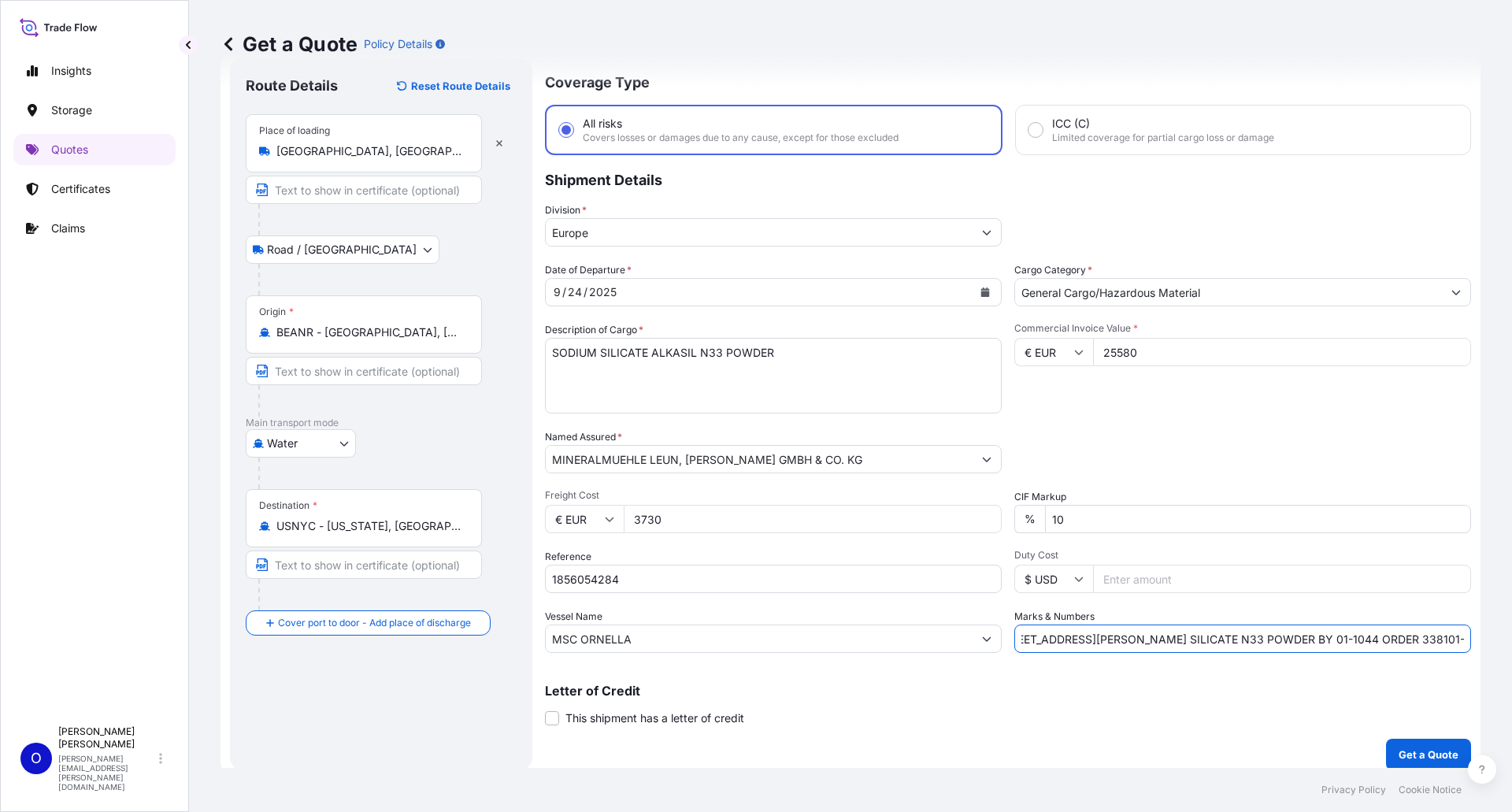
scroll to position [52, 0]
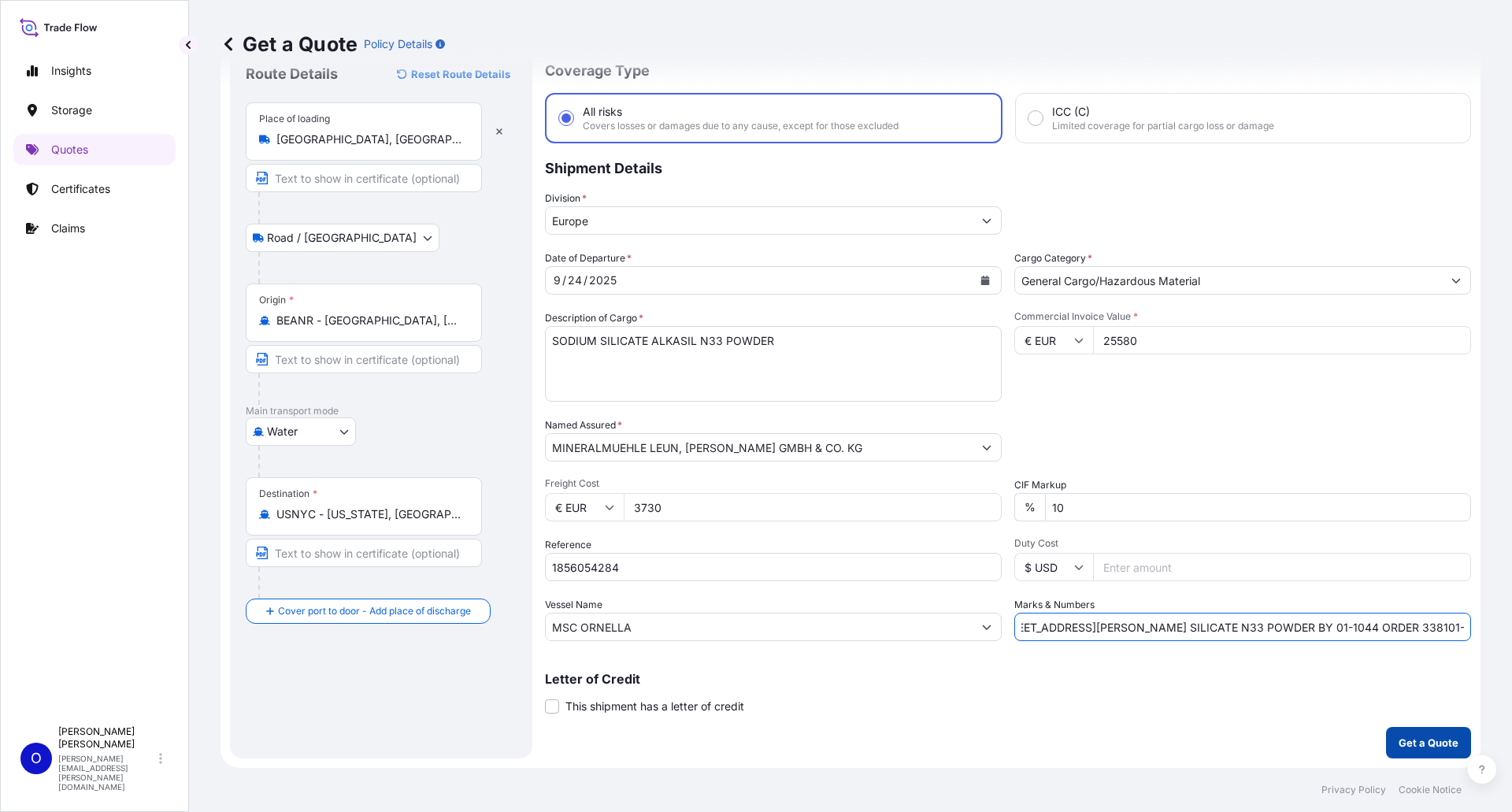
type input "MINTEQ INTERNATIONAL INC [GEOGRAPHIC_DATA] [STREET_ADDRESS][PERSON_NAME] SILICA…"
click at [1400, 741] on p "Get a Quote" at bounding box center [1429, 742] width 60 height 16
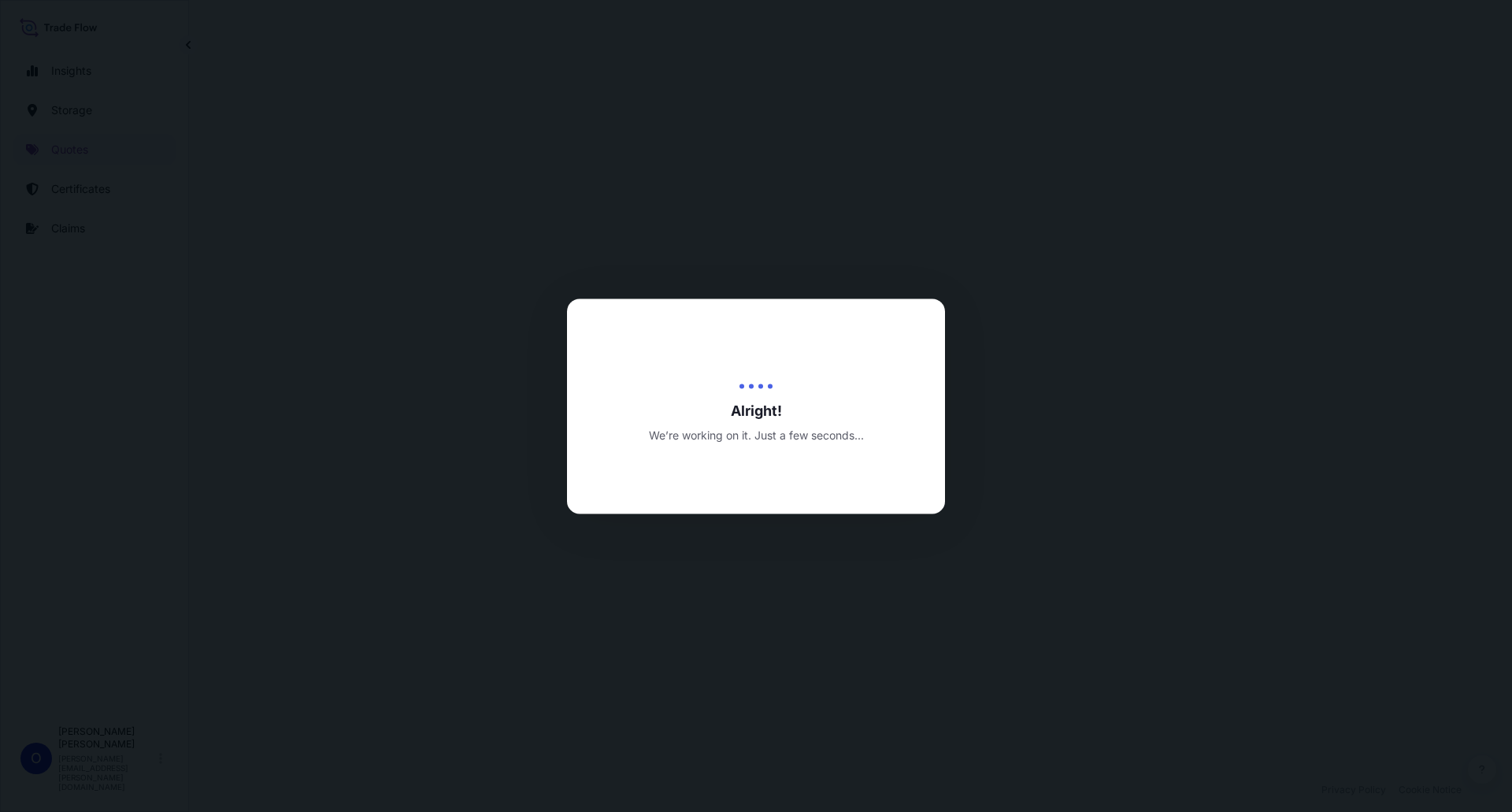
select select "Road / [GEOGRAPHIC_DATA]"
select select "Water"
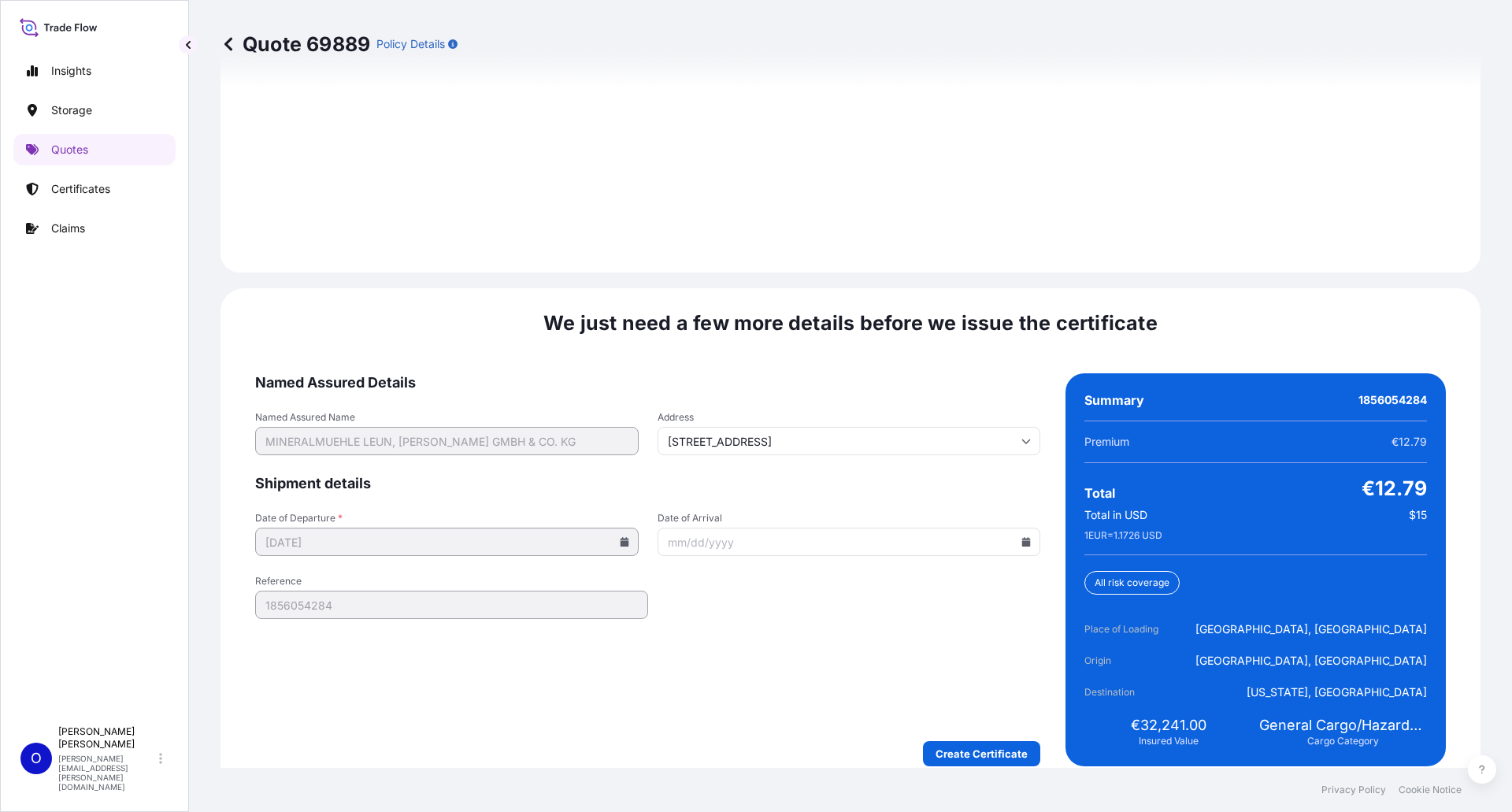
scroll to position [2270, 0]
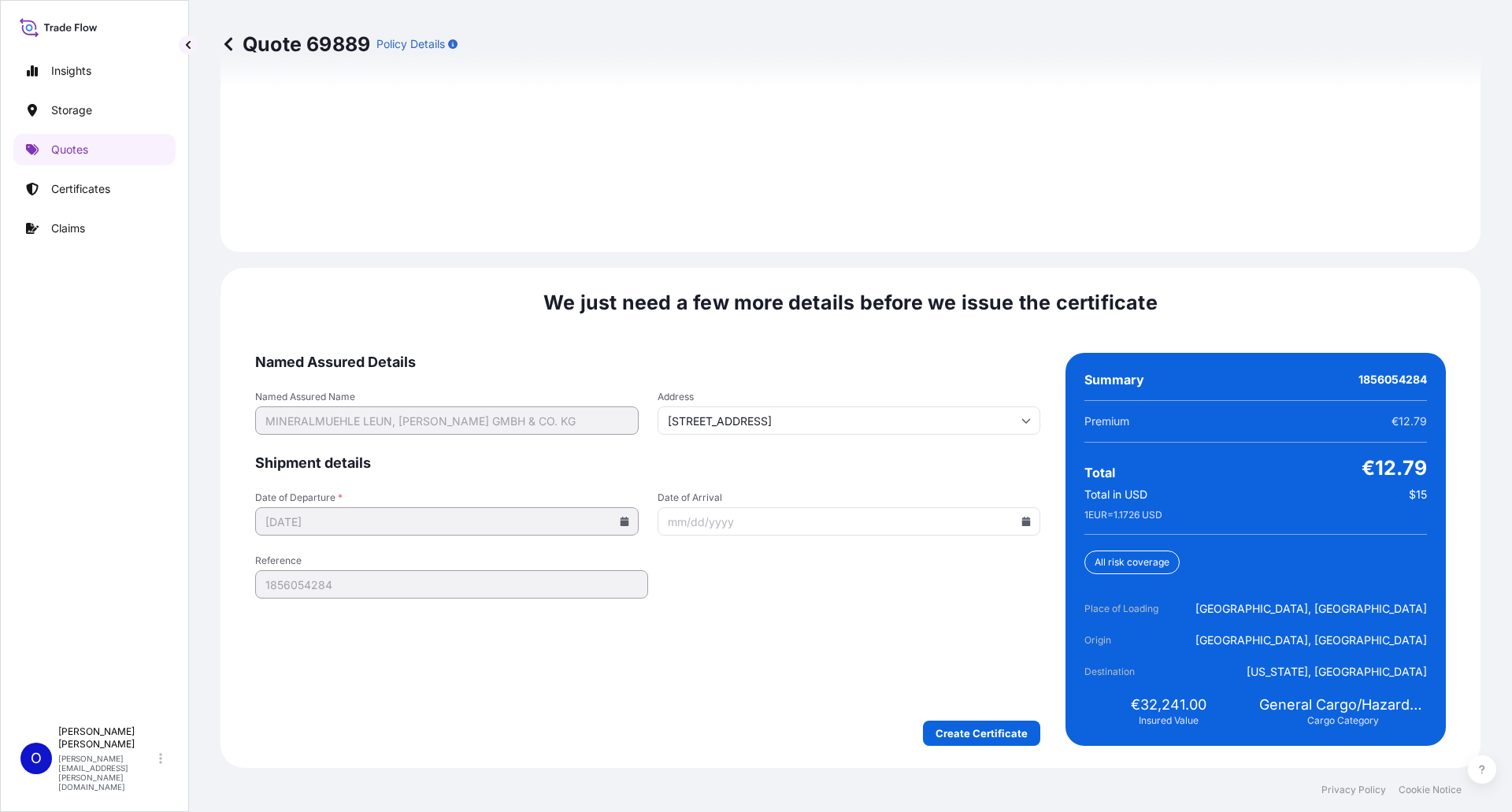
click at [1022, 521] on icon at bounding box center [1026, 521] width 8 height 9
click at [950, 256] on icon at bounding box center [951, 256] width 7 height 9
click at [948, 377] on button "19" at bounding box center [953, 381] width 25 height 25
type input "[DATE]"
click at [872, 622] on form "Named Assured Details Named Assured Name MINERALMUEHLE LEUN, [PERSON_NAME] GMBH…" at bounding box center [647, 549] width 785 height 393
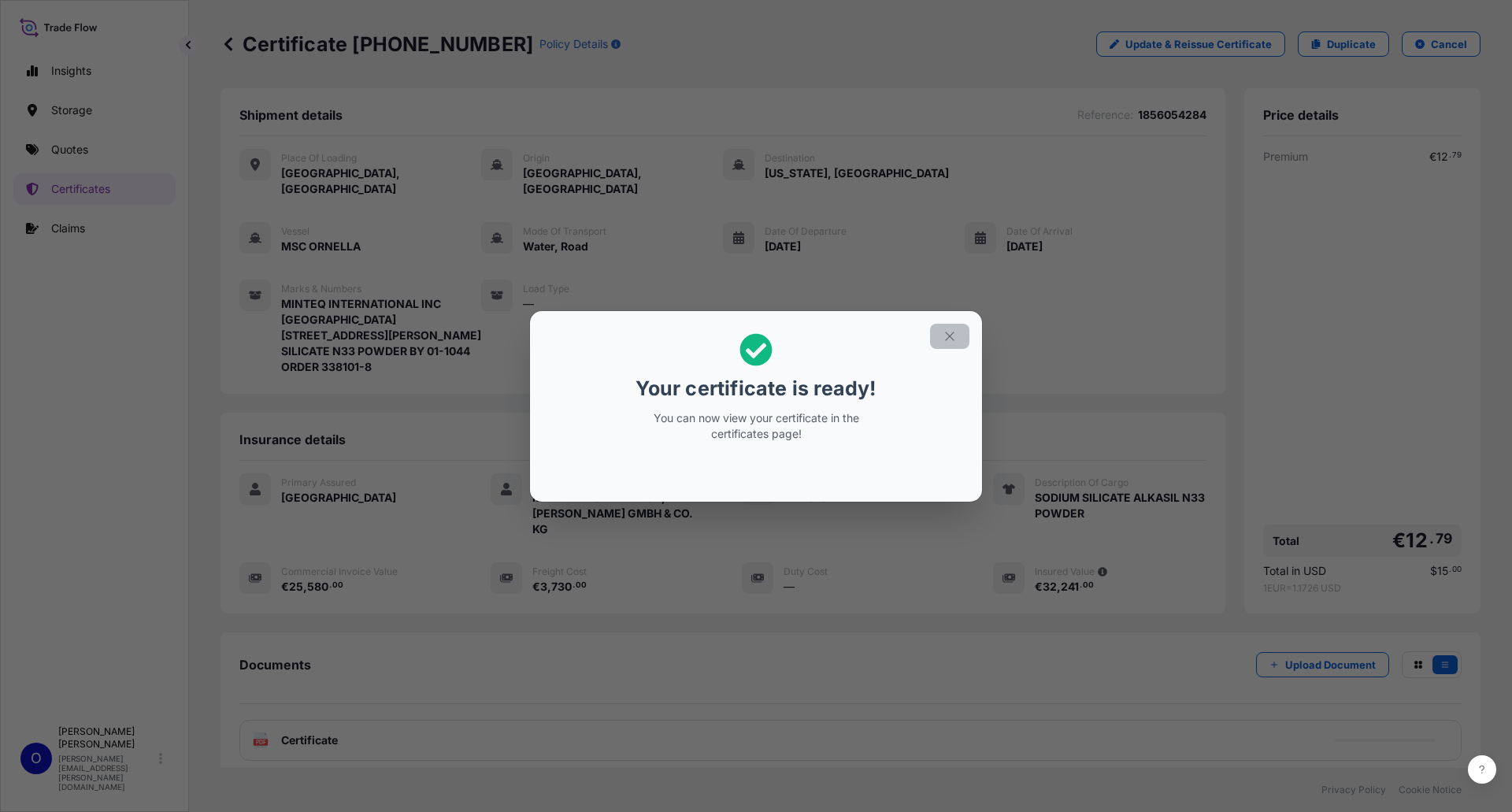
click at [951, 333] on icon "button" at bounding box center [949, 335] width 8 height 8
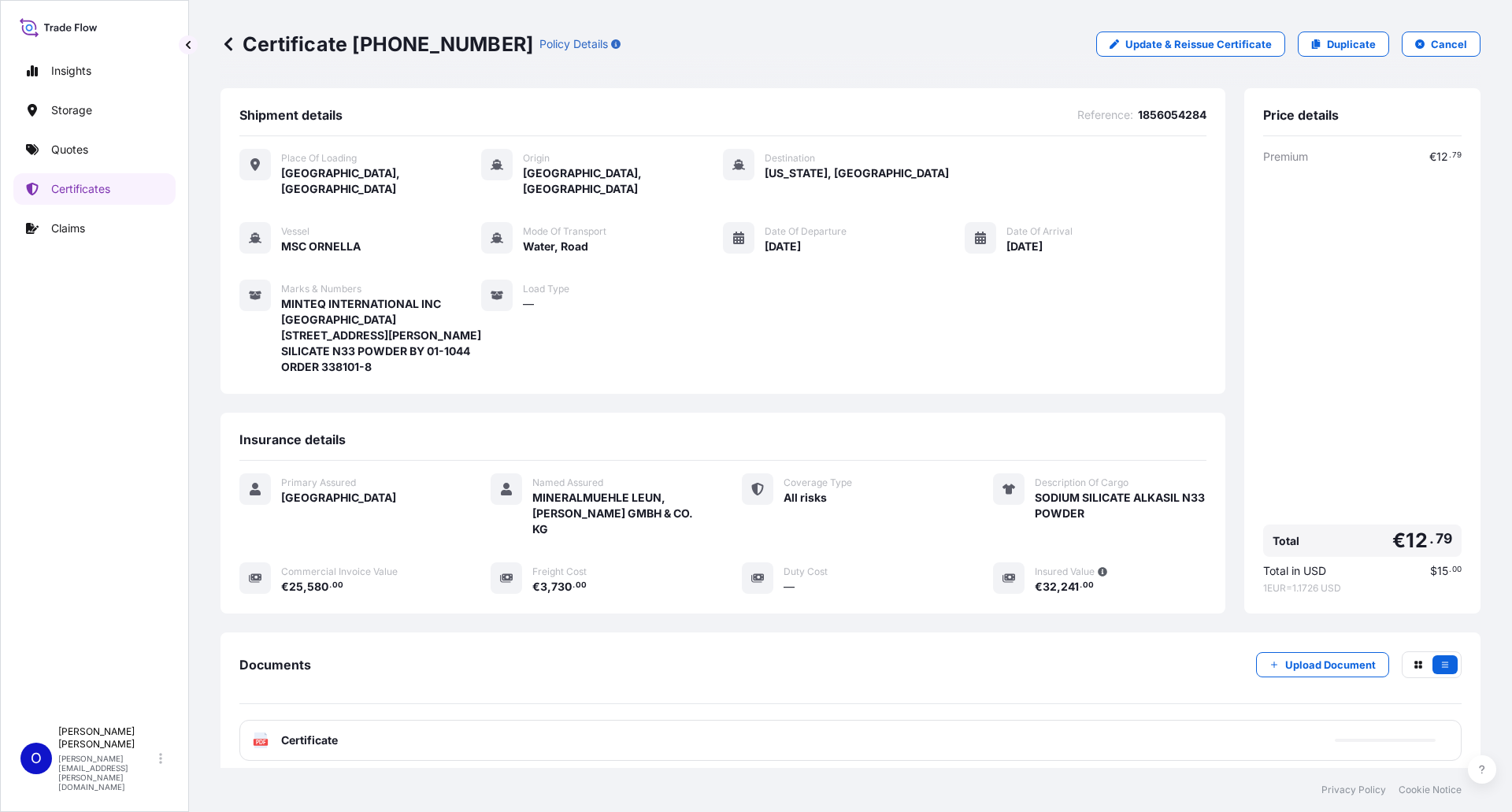
scroll to position [79, 0]
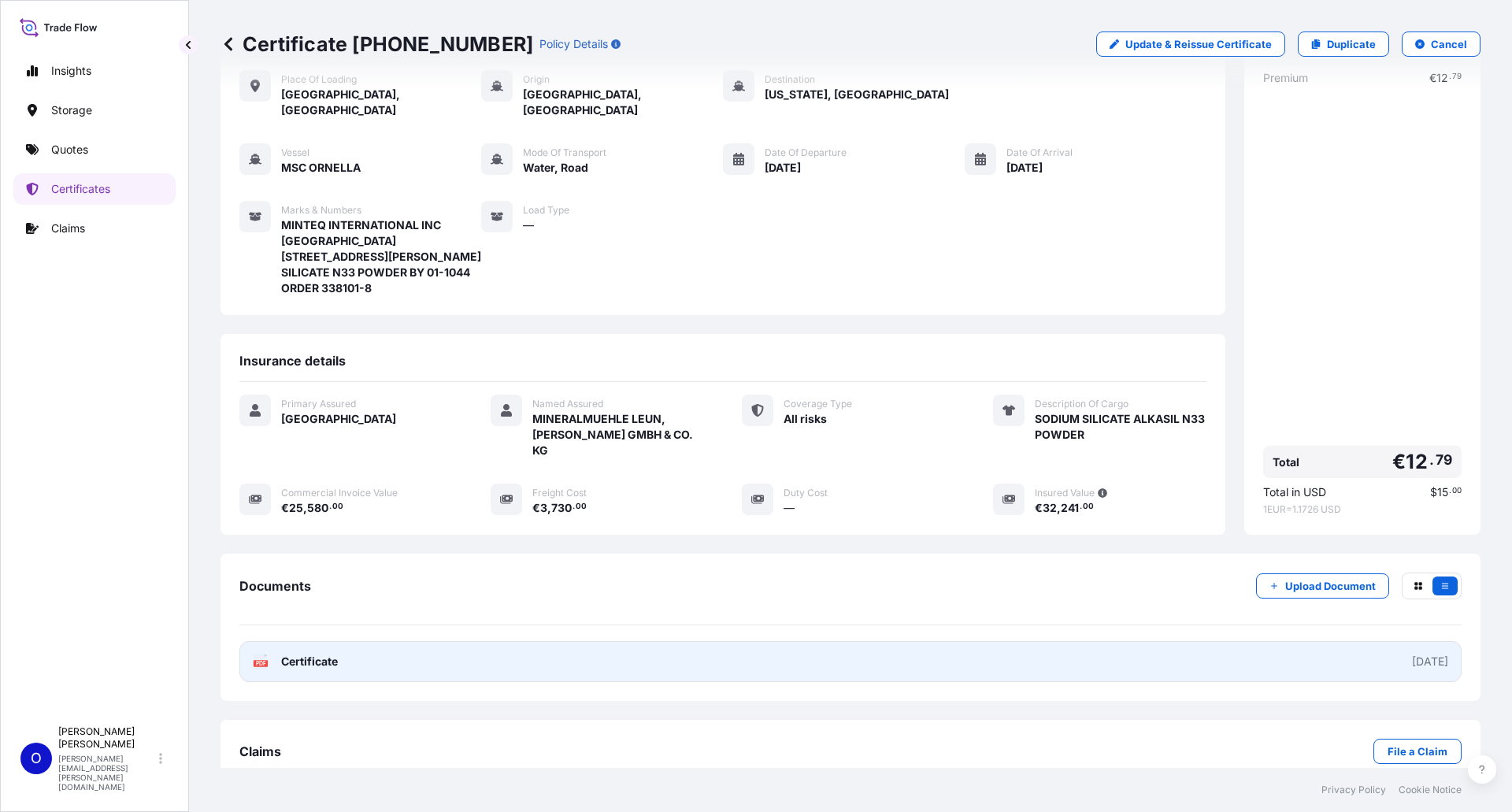
click at [268, 654] on div "PDF Certificate" at bounding box center [295, 661] width 85 height 16
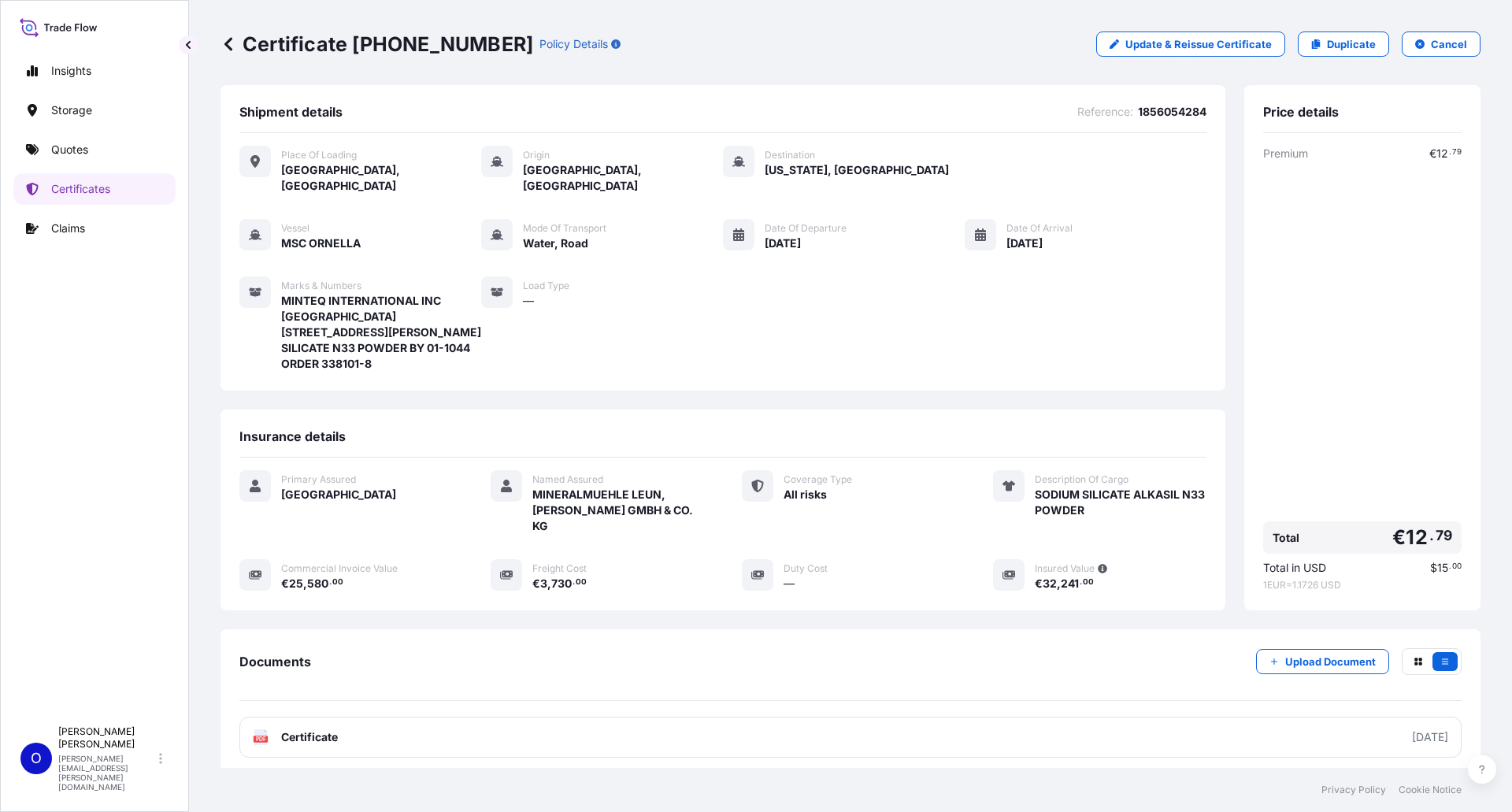
scroll to position [0, 0]
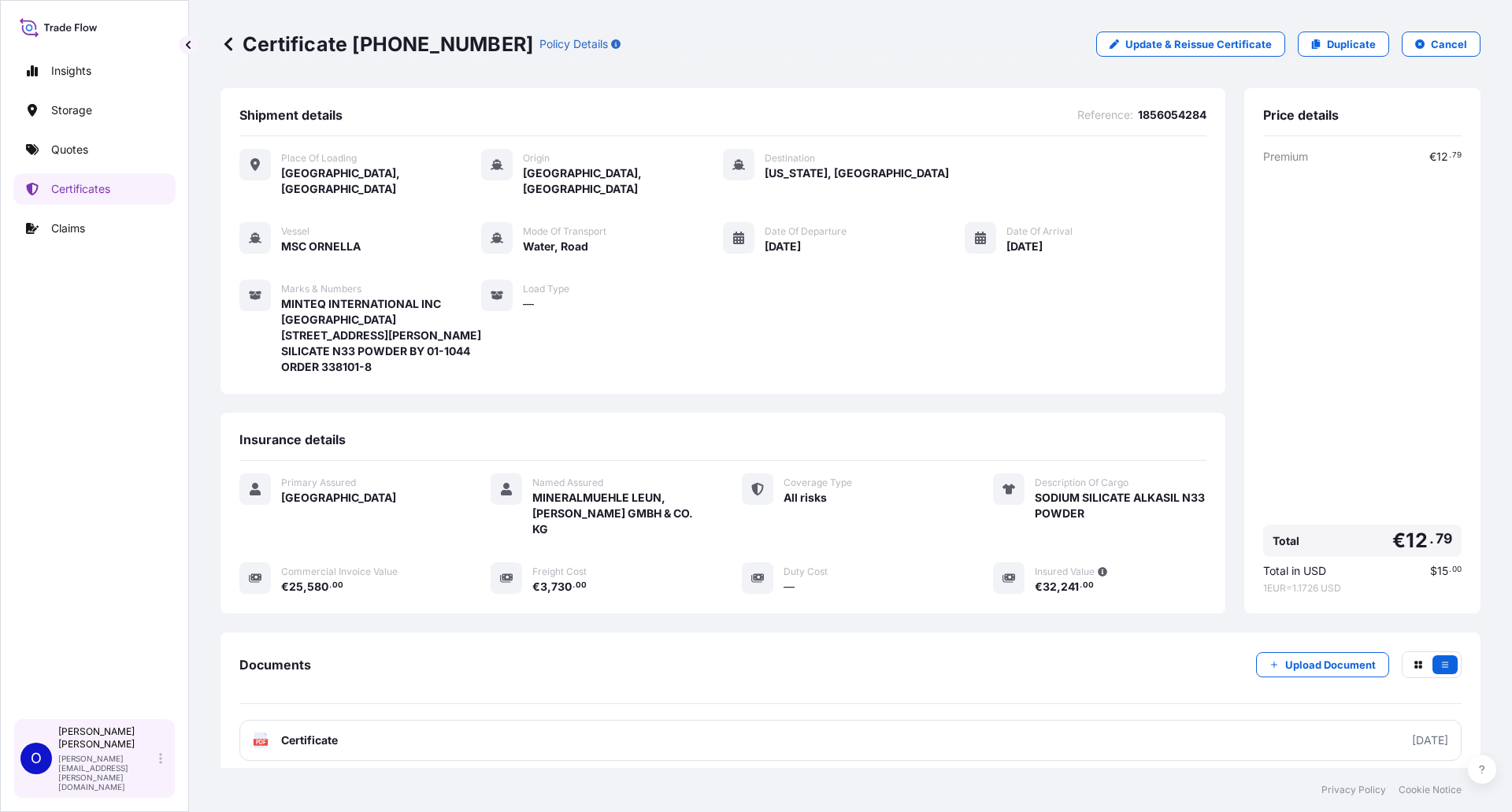
click at [89, 782] on p "[PERSON_NAME][EMAIL_ADDRESS][PERSON_NAME][DOMAIN_NAME]" at bounding box center [107, 772] width 98 height 38
